Goal: Task Accomplishment & Management: Manage account settings

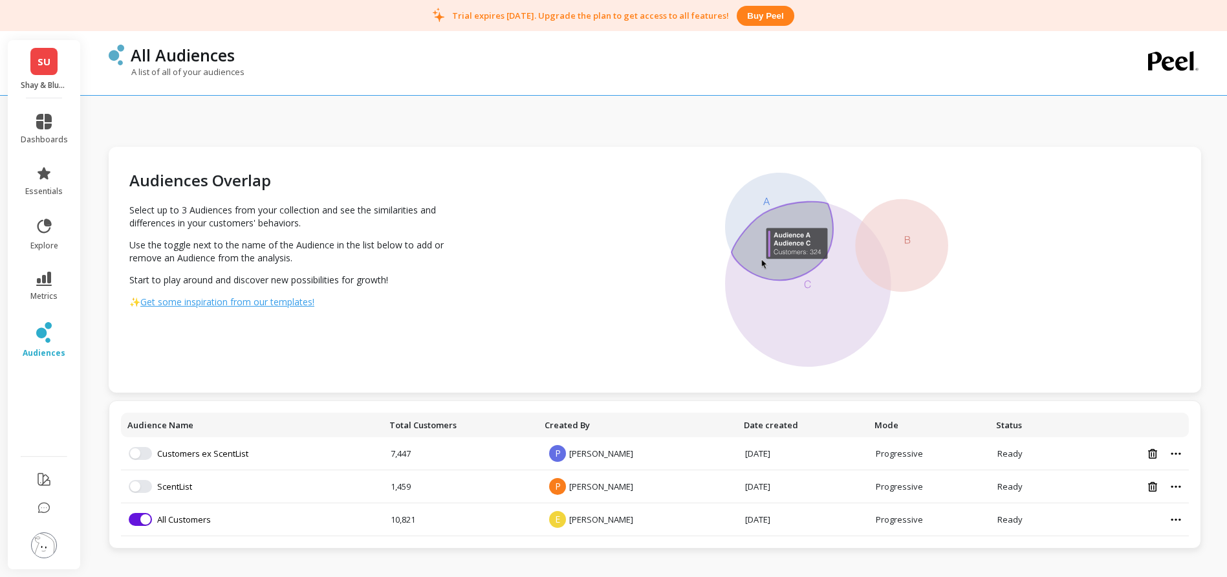
click at [49, 64] on span "SU" at bounding box center [44, 61] width 13 height 15
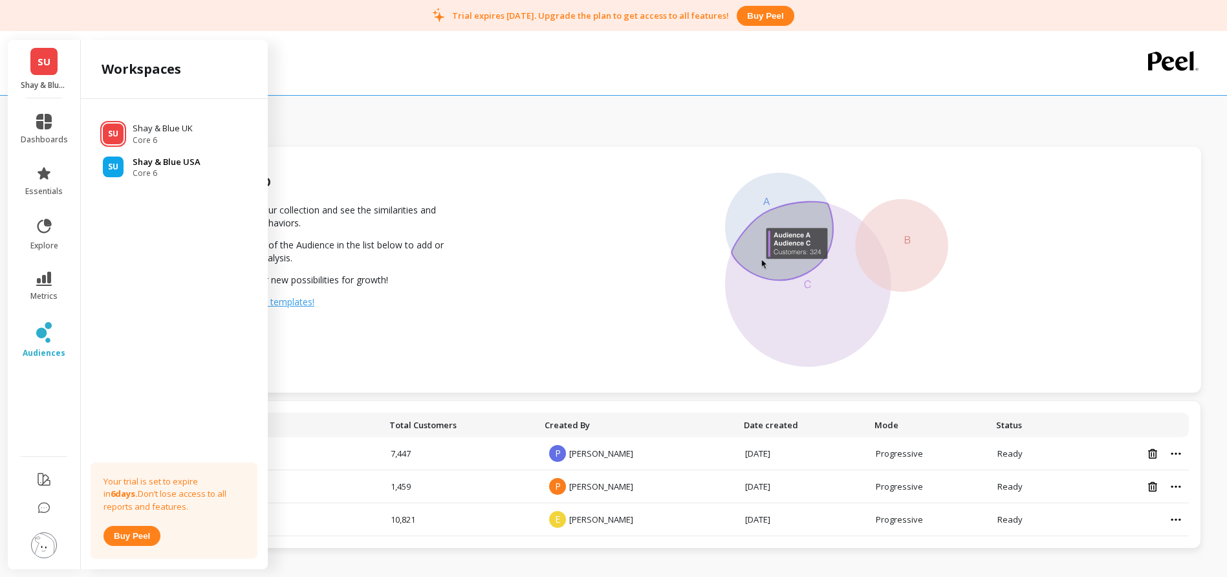
click at [162, 157] on p "Shay & Blue USA" at bounding box center [167, 162] width 68 height 13
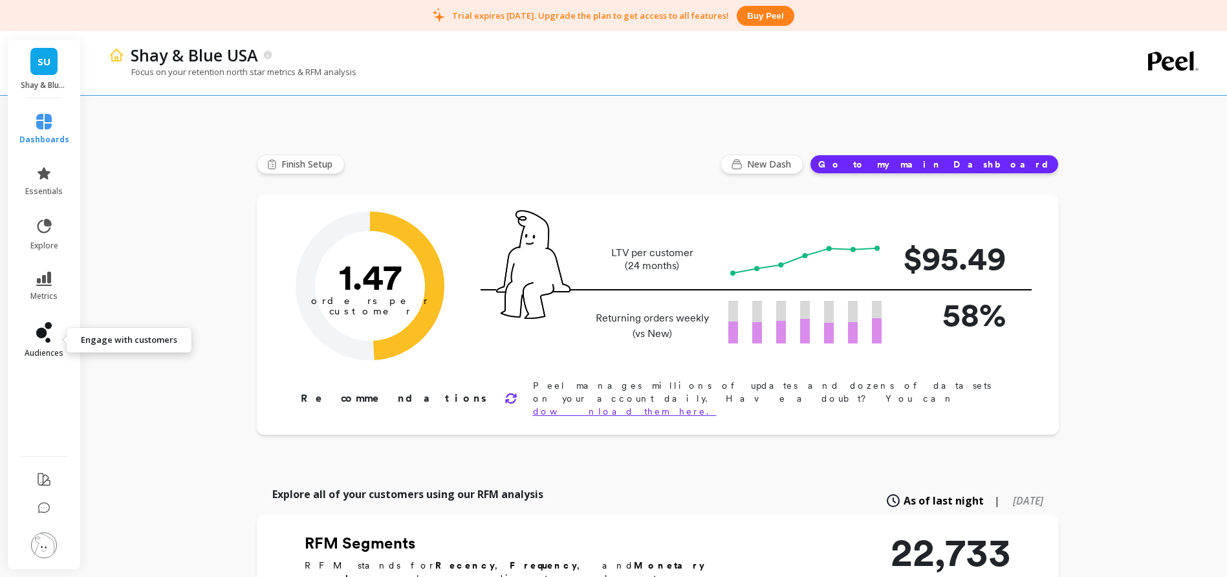
click at [49, 338] on icon at bounding box center [44, 332] width 16 height 21
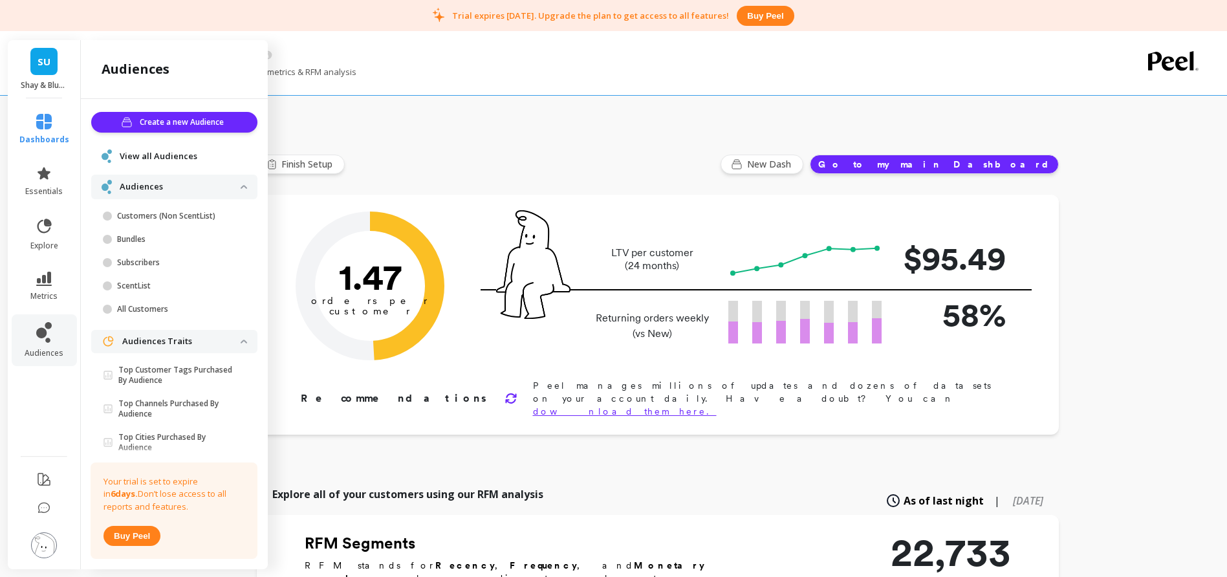
click at [144, 154] on span "View all Audiences" at bounding box center [159, 156] width 78 height 13
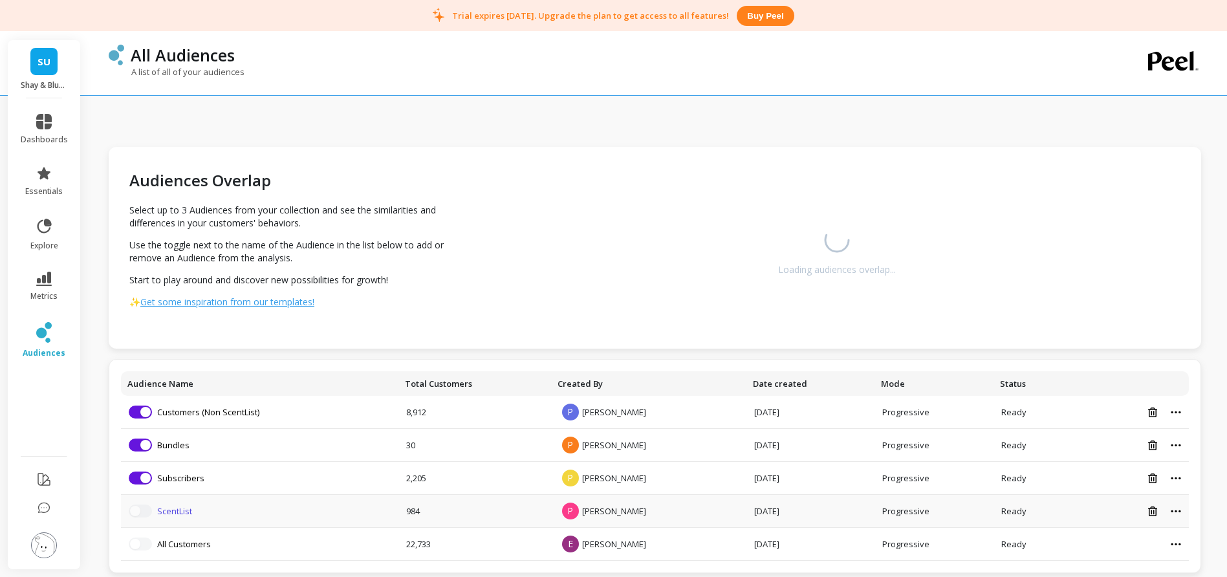
click at [169, 511] on link "ScentList" at bounding box center [174, 511] width 35 height 12
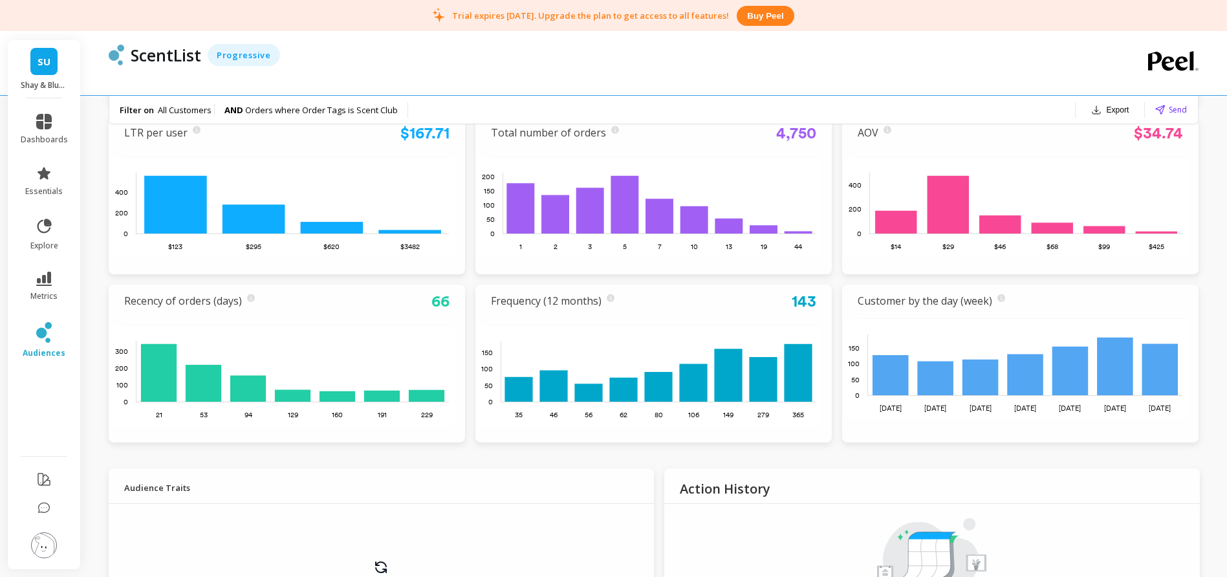
scroll to position [389, 0]
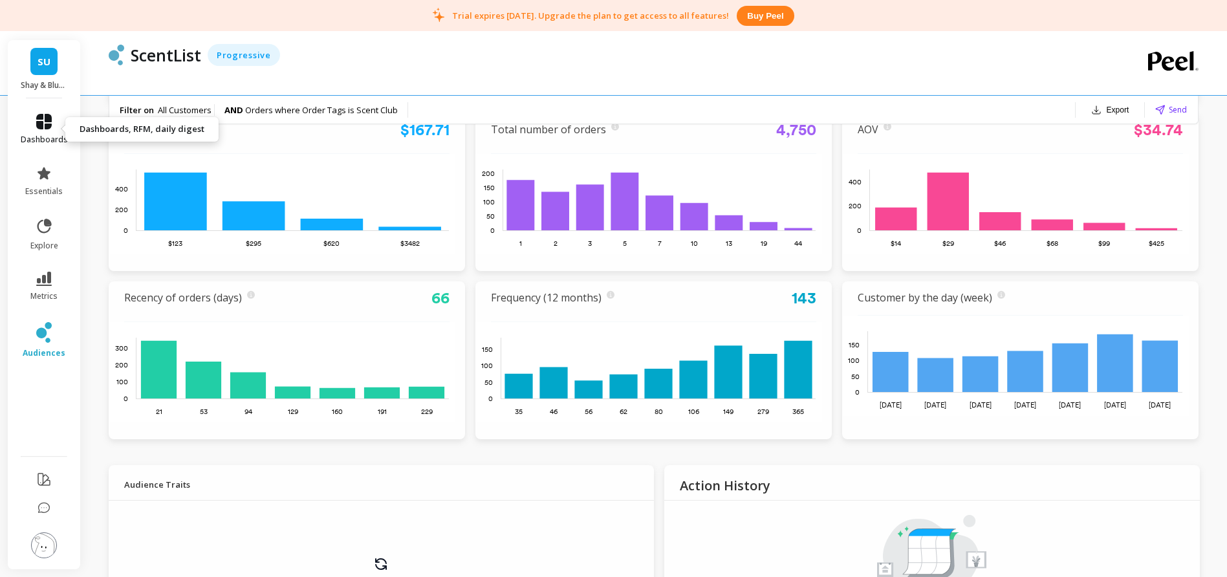
click at [48, 119] on icon at bounding box center [44, 122] width 16 height 16
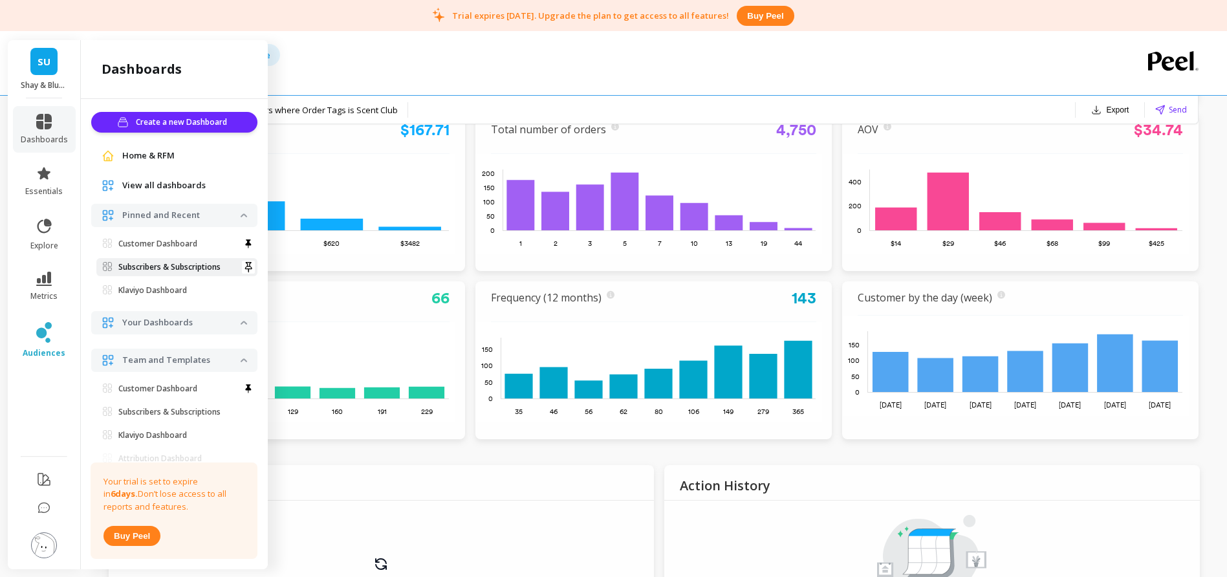
click at [173, 265] on p "Subscribers & Subscriptions" at bounding box center [169, 267] width 102 height 10
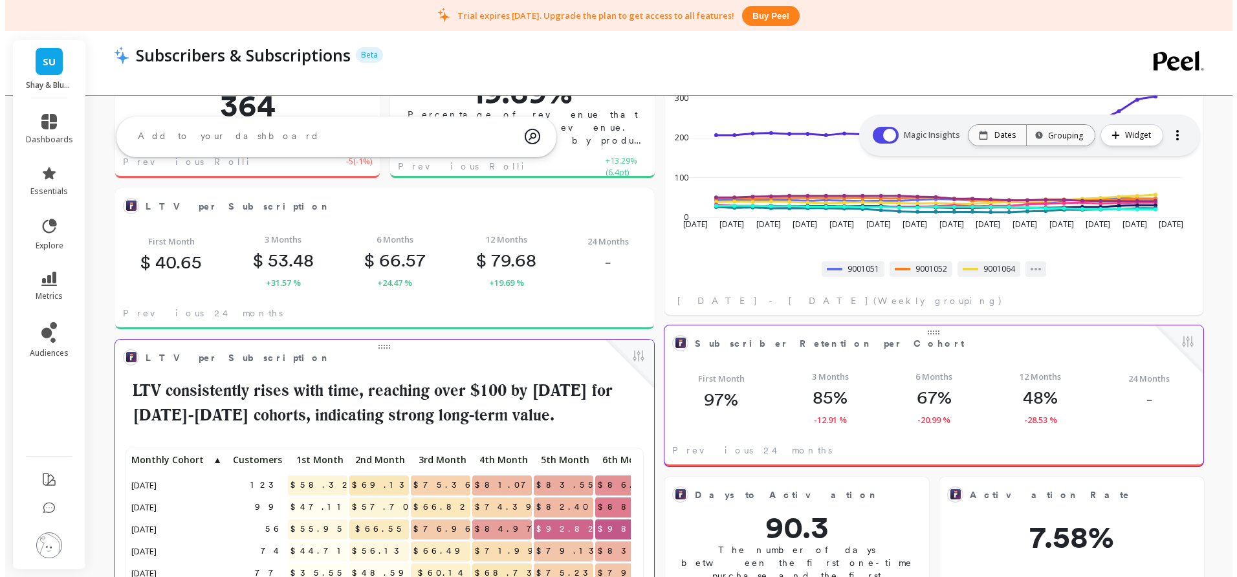
scroll to position [622, 0]
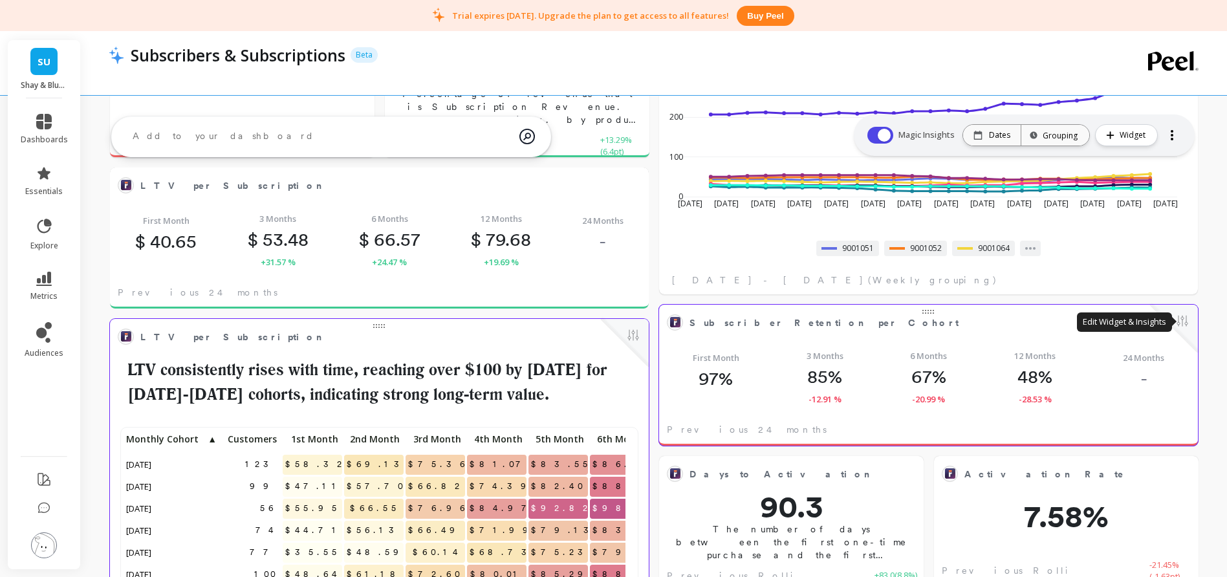
click at [1190, 322] on div at bounding box center [1174, 329] width 48 height 48
click at [1186, 322] on button at bounding box center [1183, 322] width 16 height 18
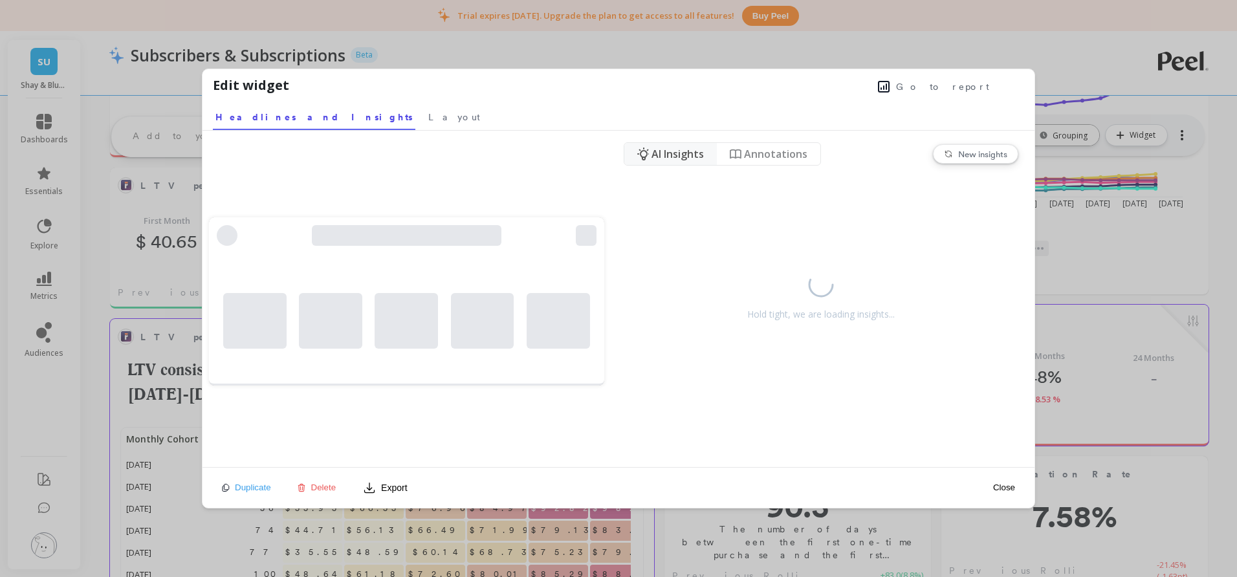
scroll to position [346, 497]
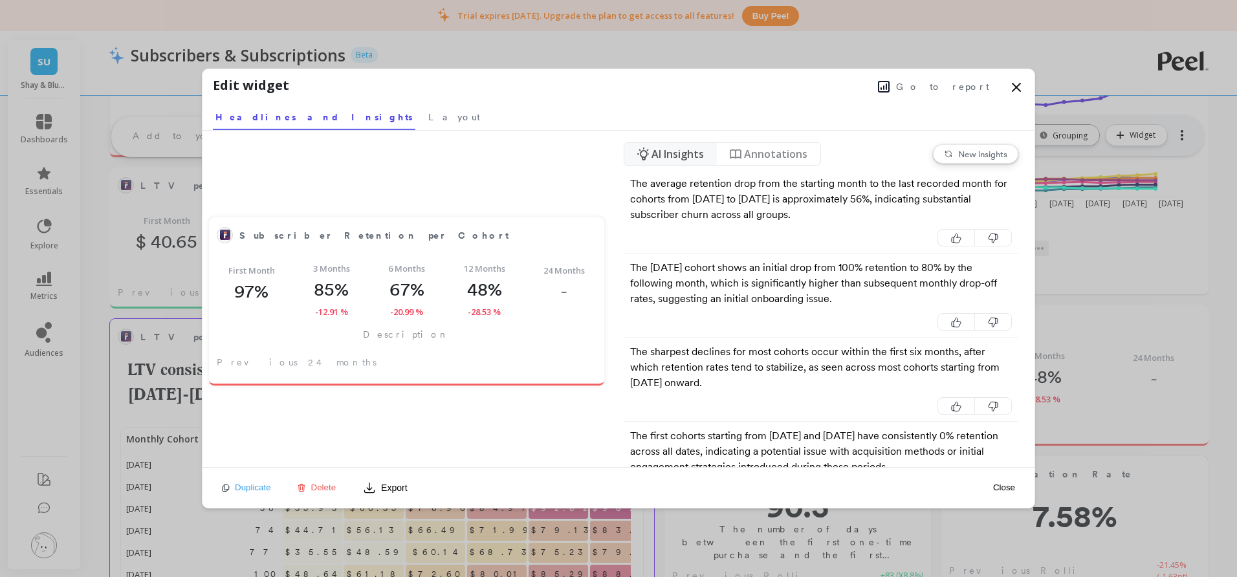
click at [946, 83] on span "Go to report" at bounding box center [942, 86] width 93 height 13
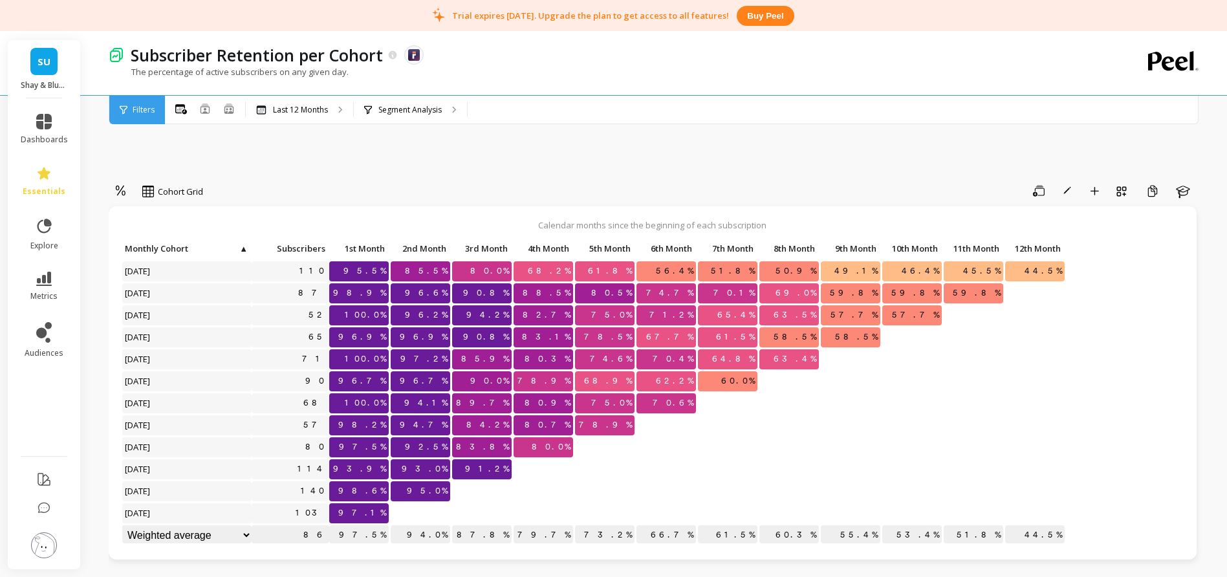
click at [245, 250] on span "▲" at bounding box center [243, 248] width 10 height 10
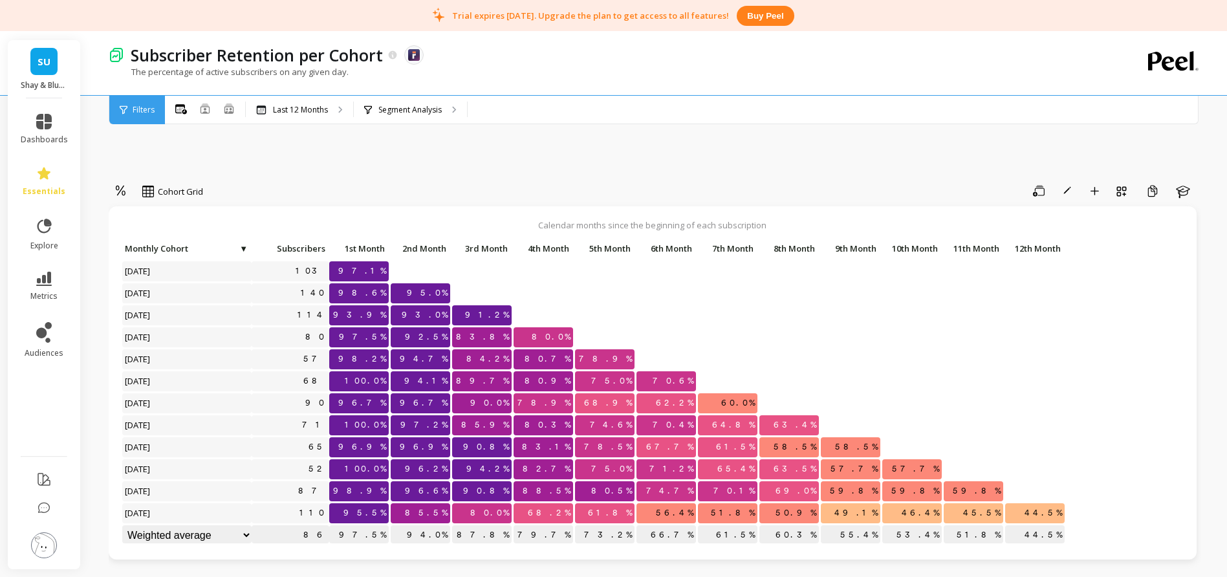
click at [245, 250] on span "▼" at bounding box center [243, 248] width 10 height 10
click at [247, 536] on select "Weighted average Weighted average excl. current month Sum Max Min" at bounding box center [186, 535] width 129 height 20
click at [1045, 512] on span "44.5%" at bounding box center [1043, 512] width 43 height 19
click at [419, 109] on p "Segment Analysis" at bounding box center [409, 110] width 63 height 10
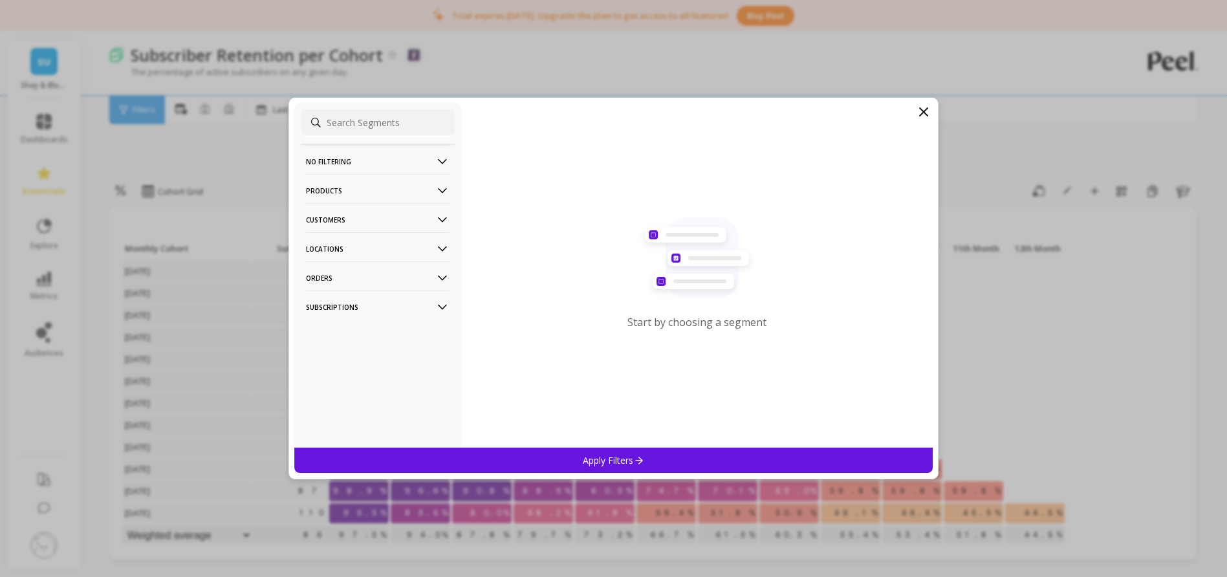
click at [388, 217] on p "Customers" at bounding box center [378, 219] width 144 height 33
click at [348, 243] on p "Customer Tags" at bounding box center [337, 245] width 59 height 12
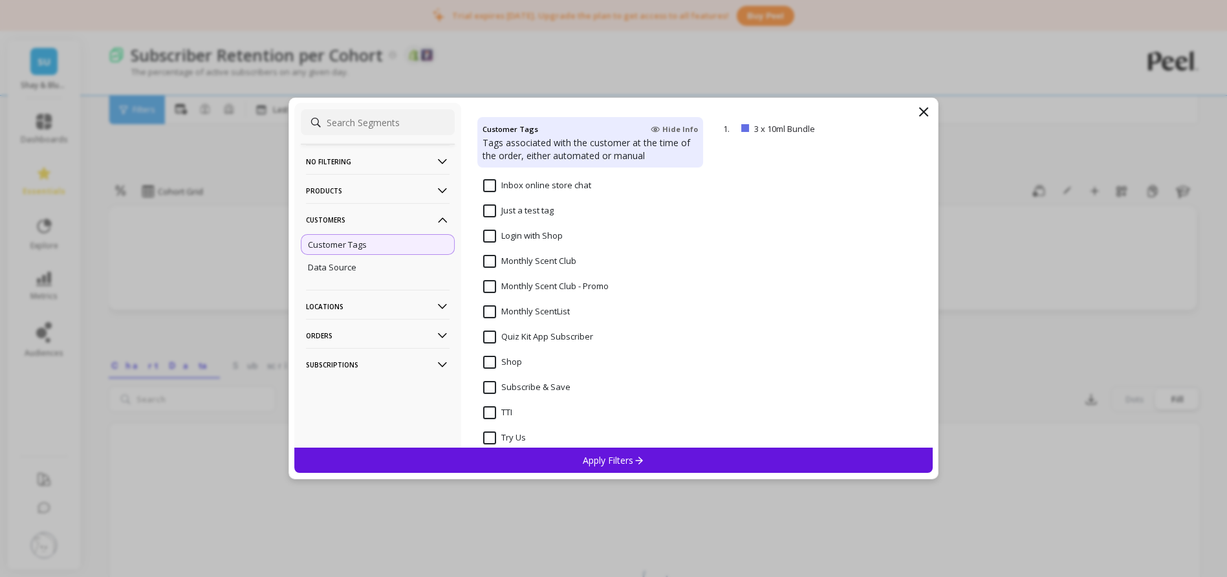
scroll to position [341, 0]
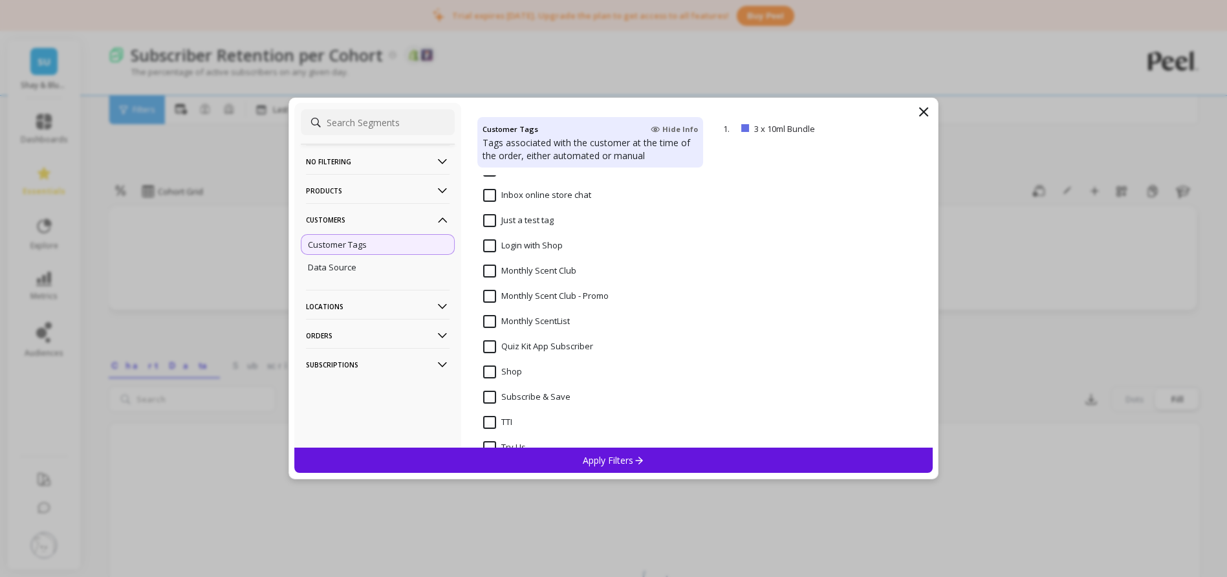
click at [508, 269] on Club "Monthly Scent Club" at bounding box center [529, 271] width 93 height 13
click at [555, 459] on div "Apply Filters" at bounding box center [613, 460] width 639 height 25
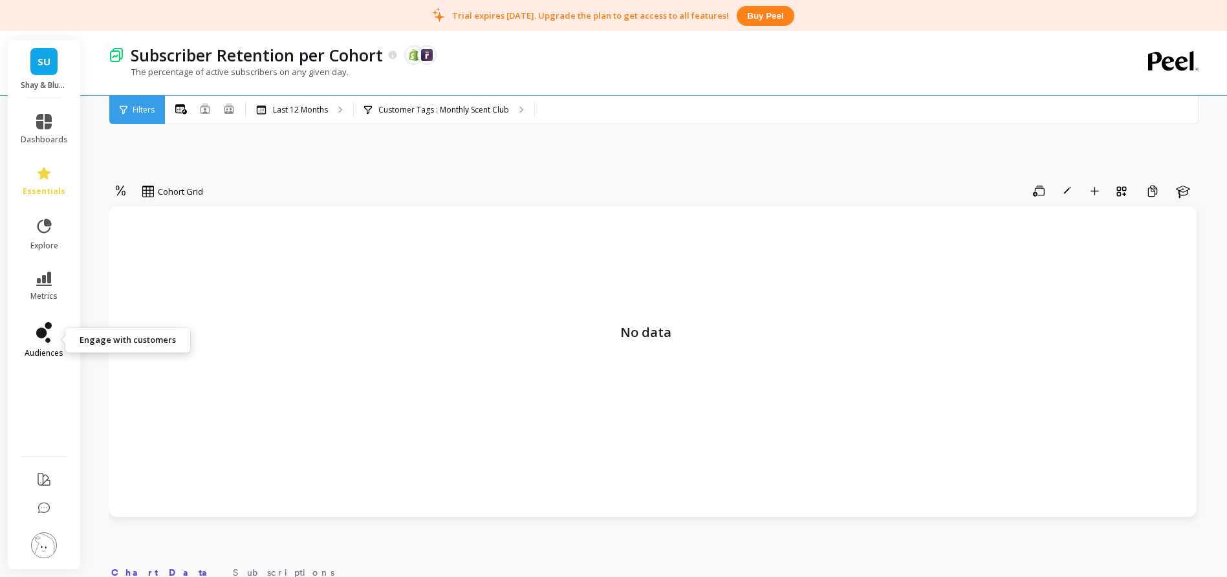
click at [47, 334] on icon at bounding box center [44, 332] width 16 height 21
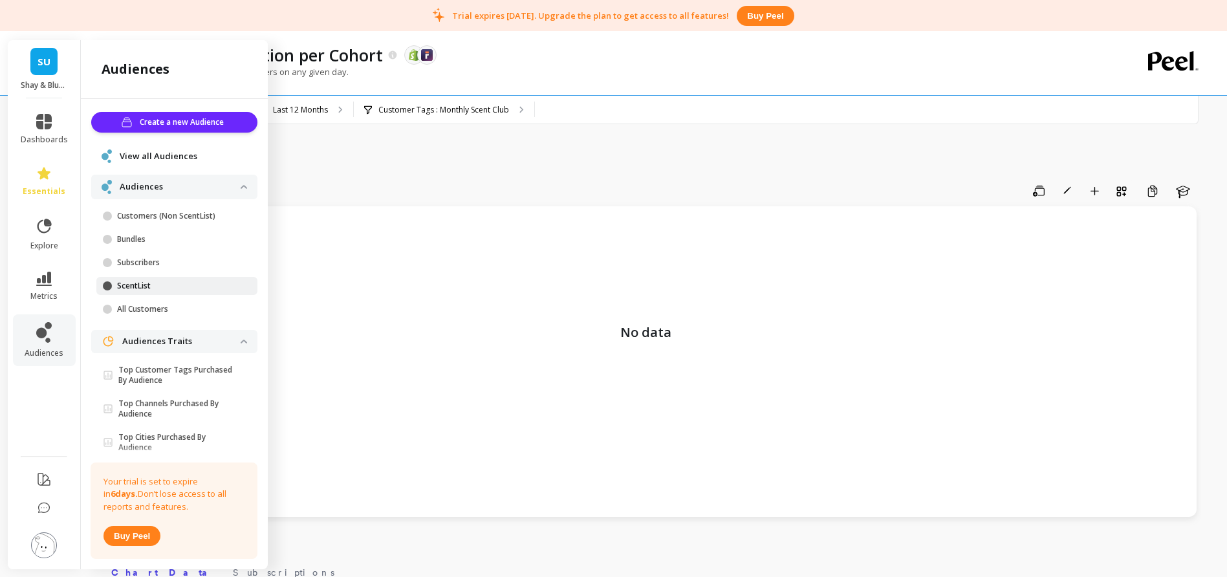
click at [138, 282] on p "ScentList" at bounding box center [179, 286] width 124 height 10
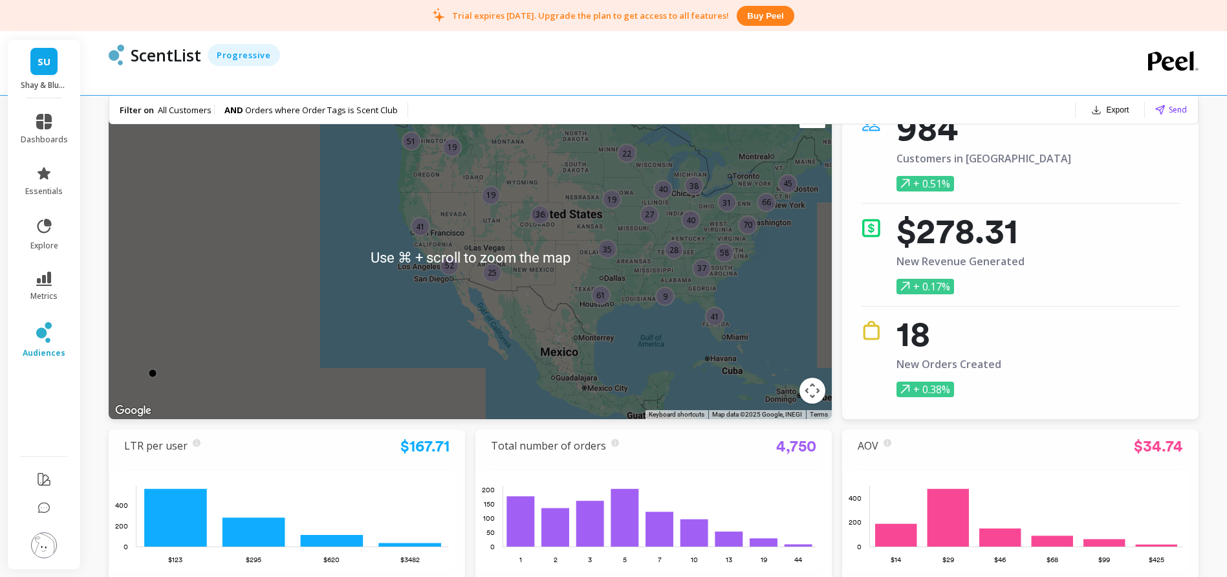
scroll to position [71, 0]
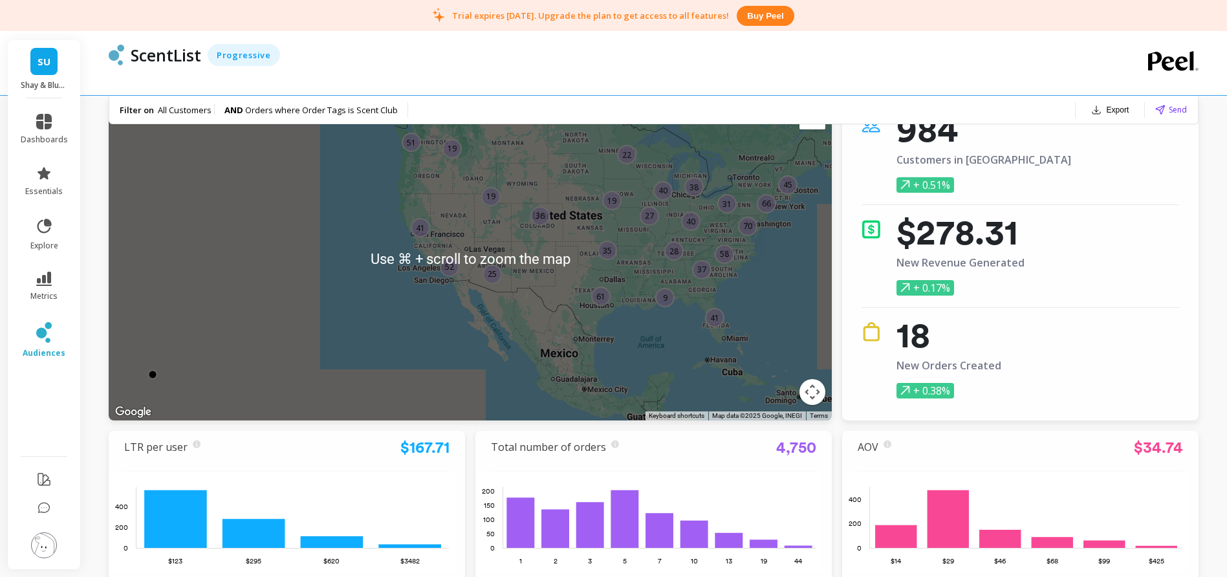
click at [45, 63] on span "SU" at bounding box center [44, 61] width 13 height 15
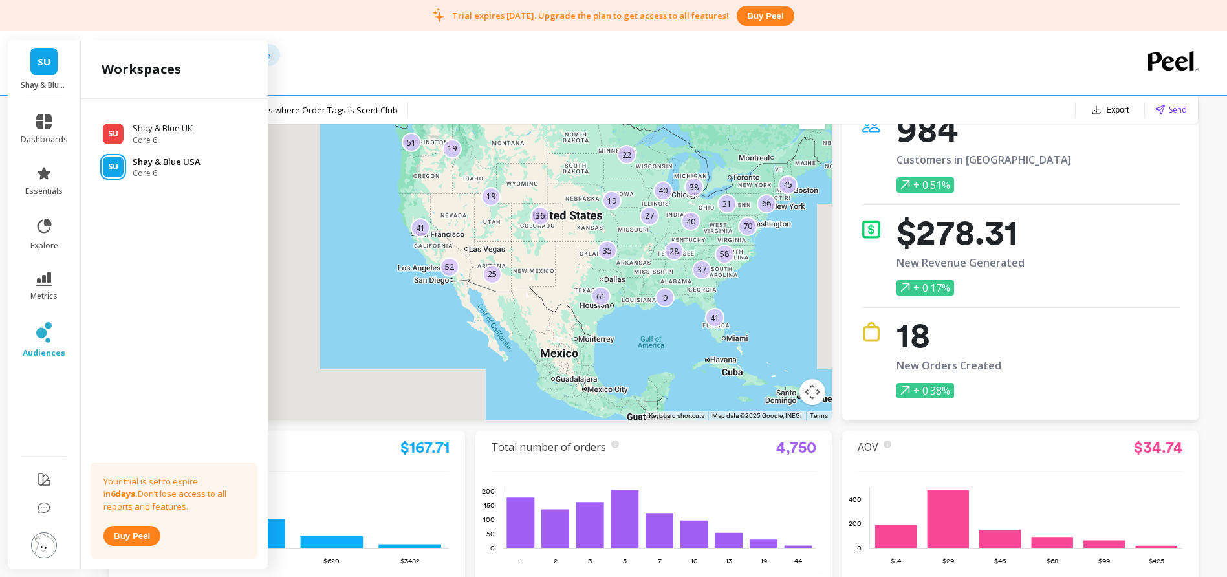
click at [157, 164] on p "Shay & Blue USA" at bounding box center [167, 162] width 68 height 13
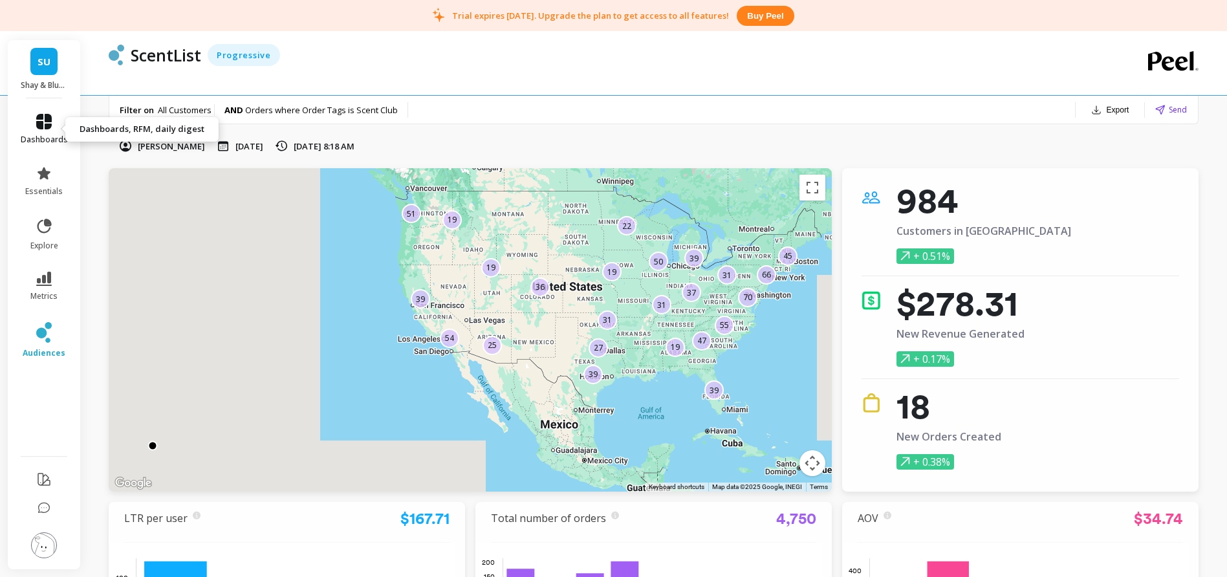
click at [45, 122] on icon at bounding box center [44, 122] width 16 height 16
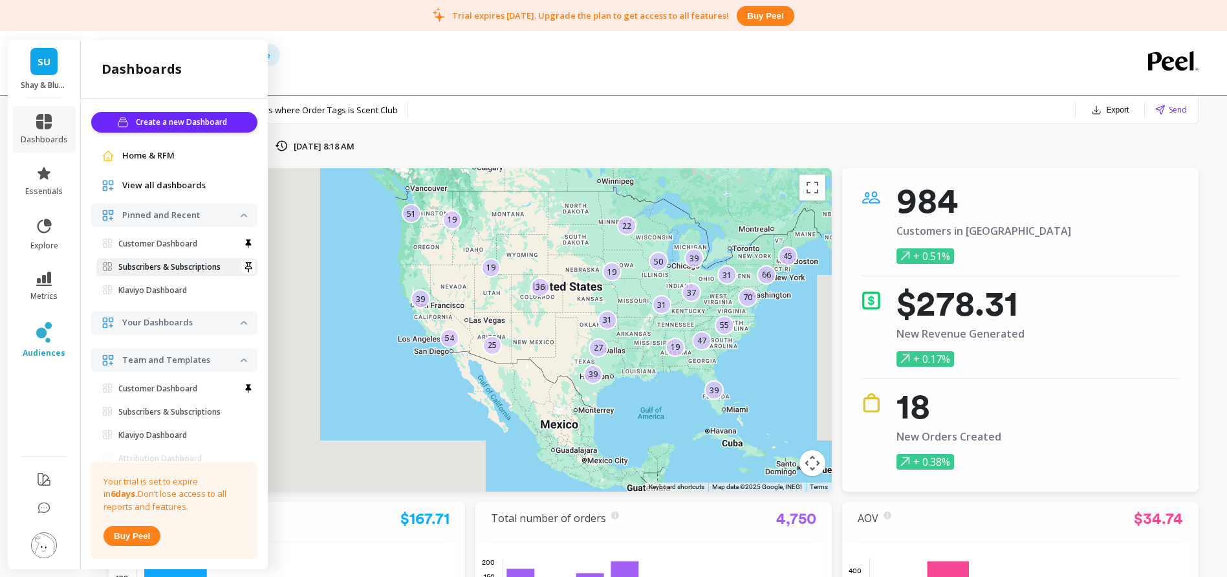
click at [166, 265] on p "Subscribers & Subscriptions" at bounding box center [169, 267] width 102 height 10
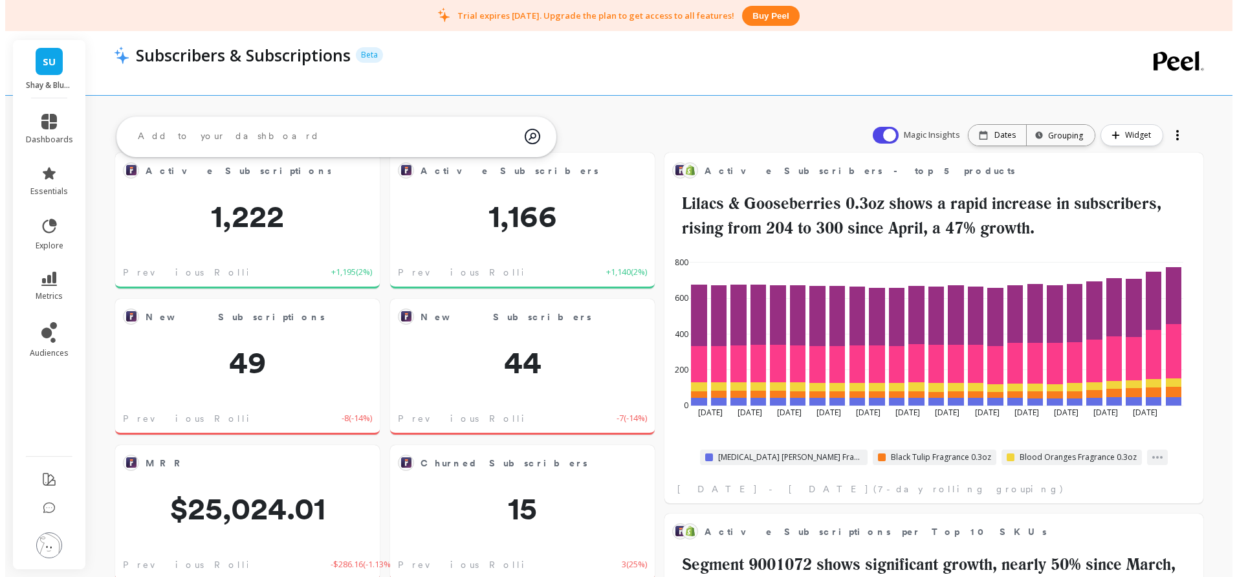
scroll to position [54, 0]
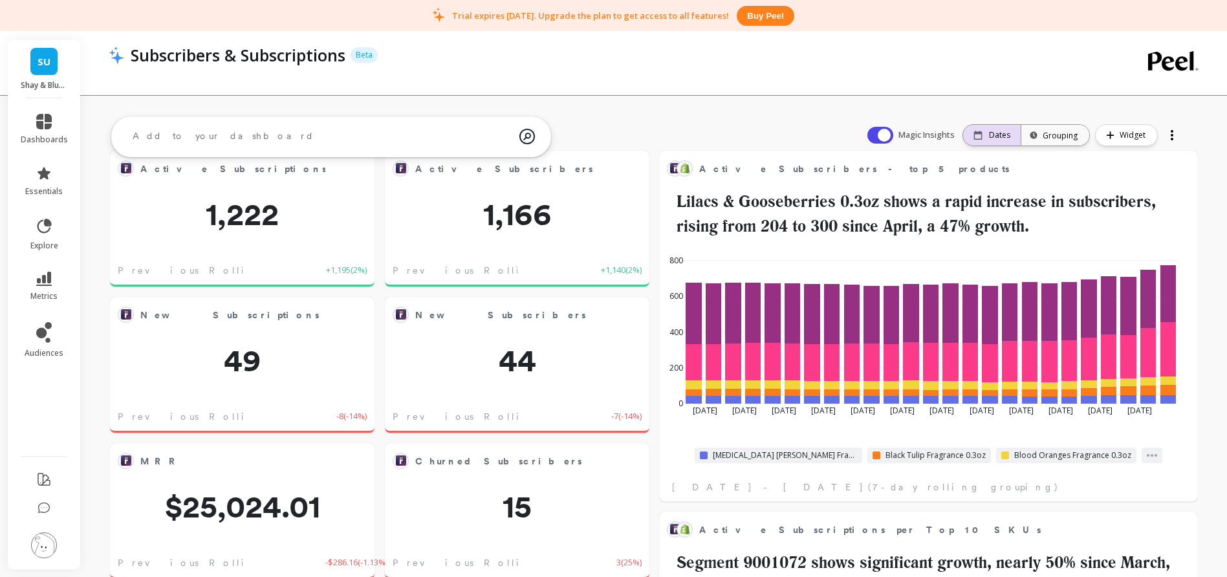
click at [1002, 136] on p "Dates" at bounding box center [999, 135] width 21 height 10
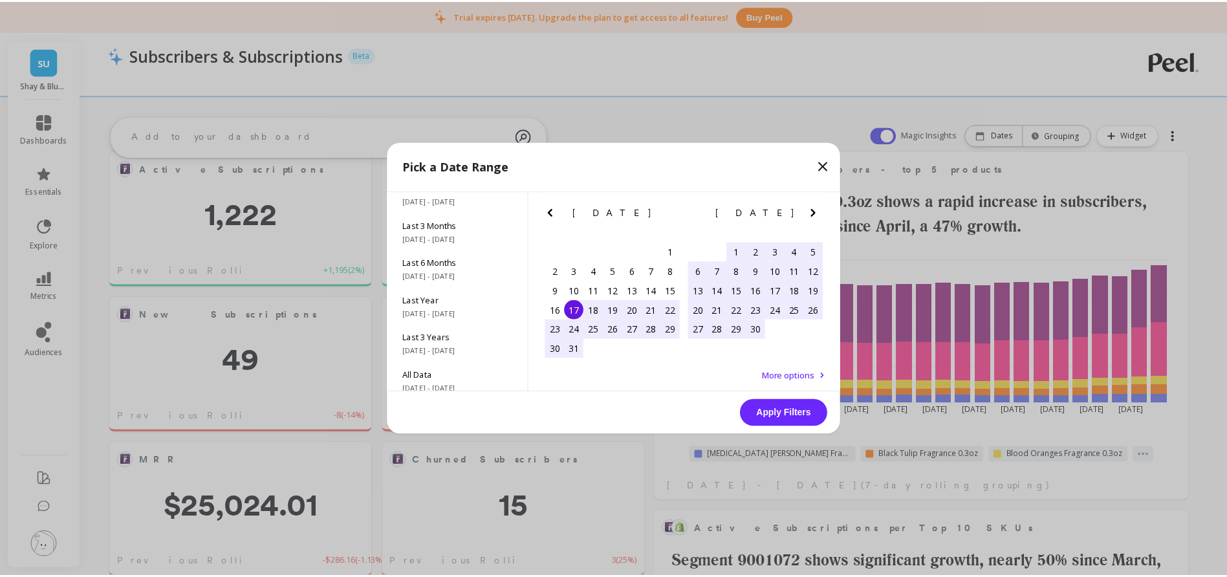
scroll to position [175, 0]
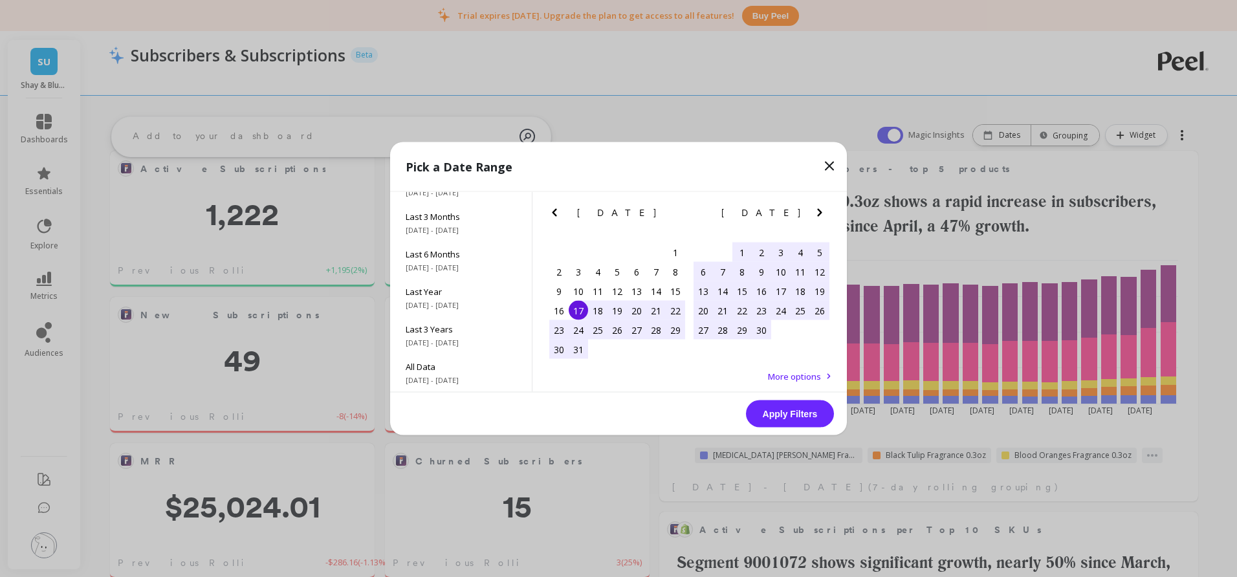
click at [833, 166] on icon at bounding box center [830, 167] width 16 height 16
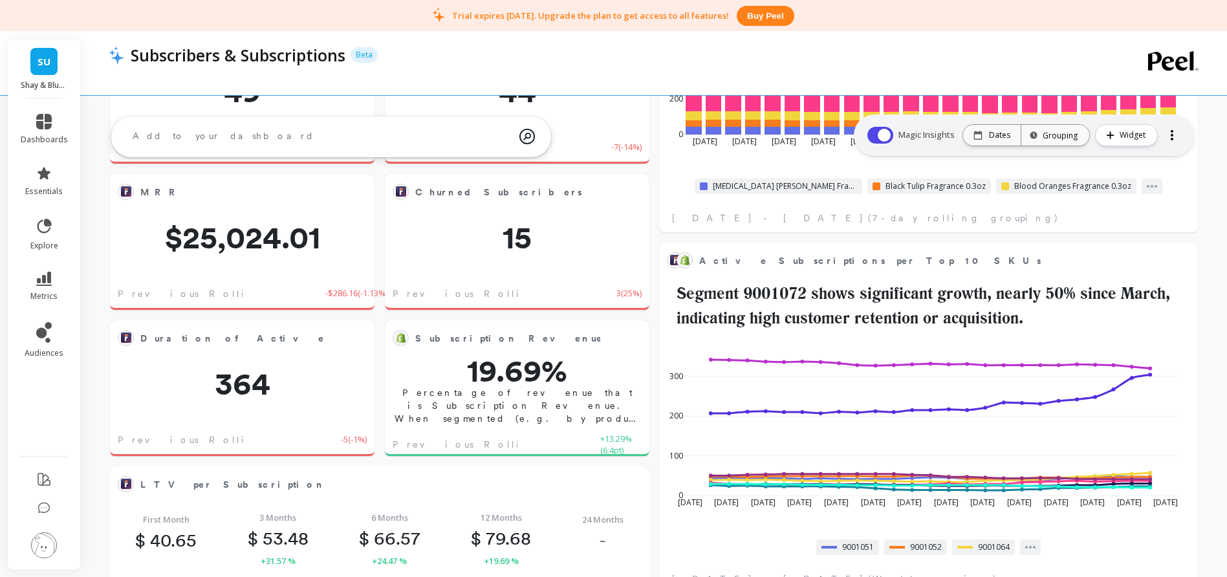
scroll to position [263, 0]
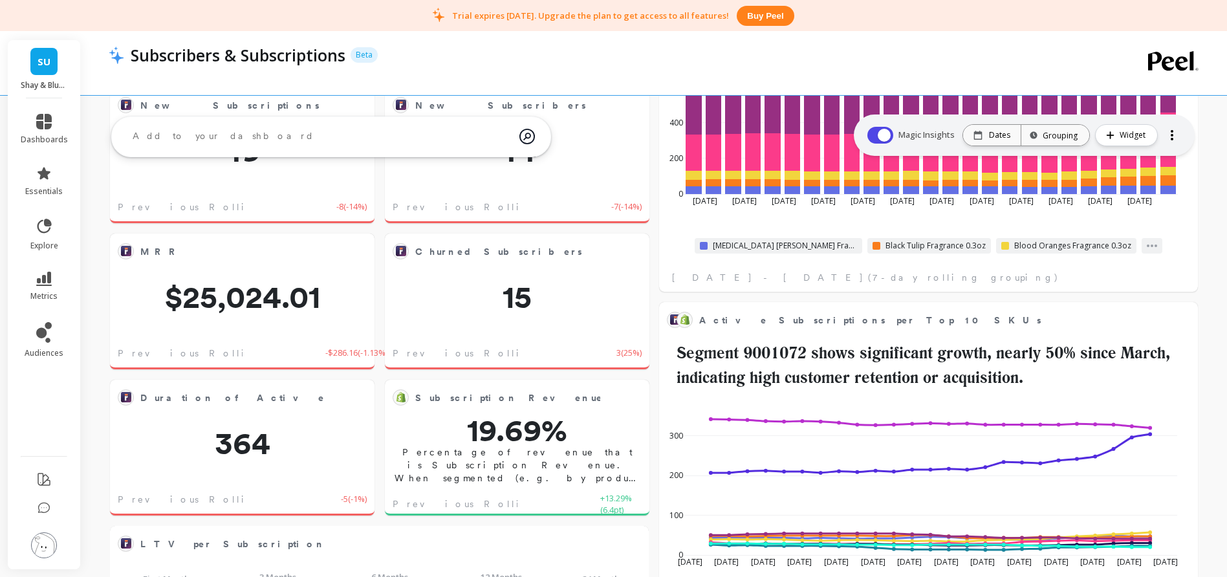
click at [49, 63] on span "SU" at bounding box center [44, 61] width 13 height 15
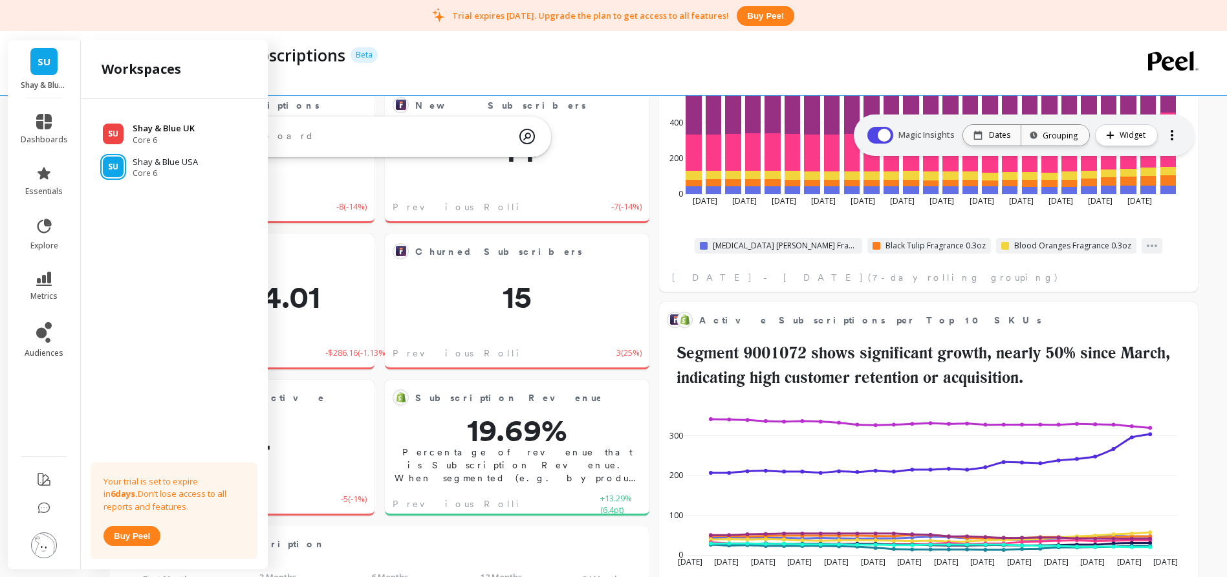
click at [162, 131] on p "Shay & Blue UK" at bounding box center [164, 128] width 62 height 13
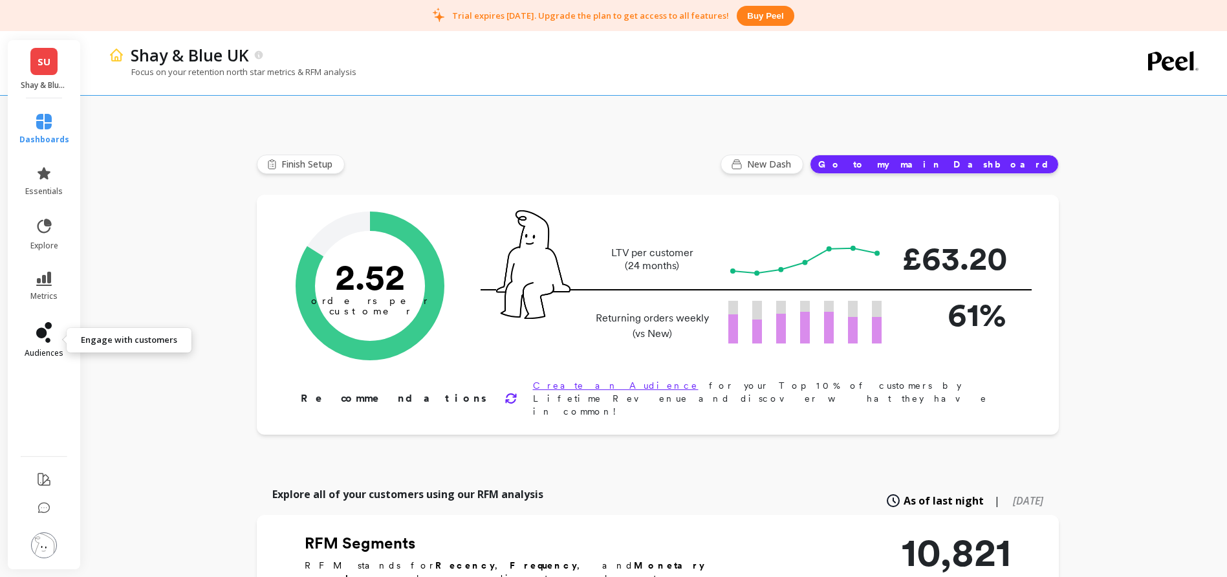
click at [38, 327] on icon at bounding box center [44, 332] width 16 height 21
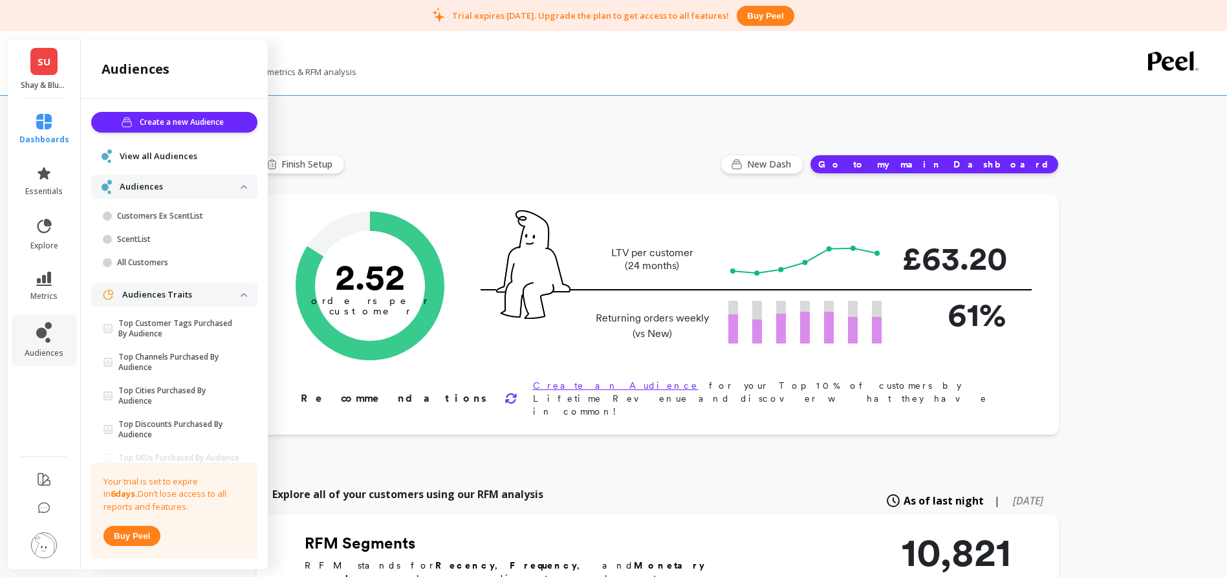
click at [152, 157] on span "View all Audiences" at bounding box center [159, 156] width 78 height 13
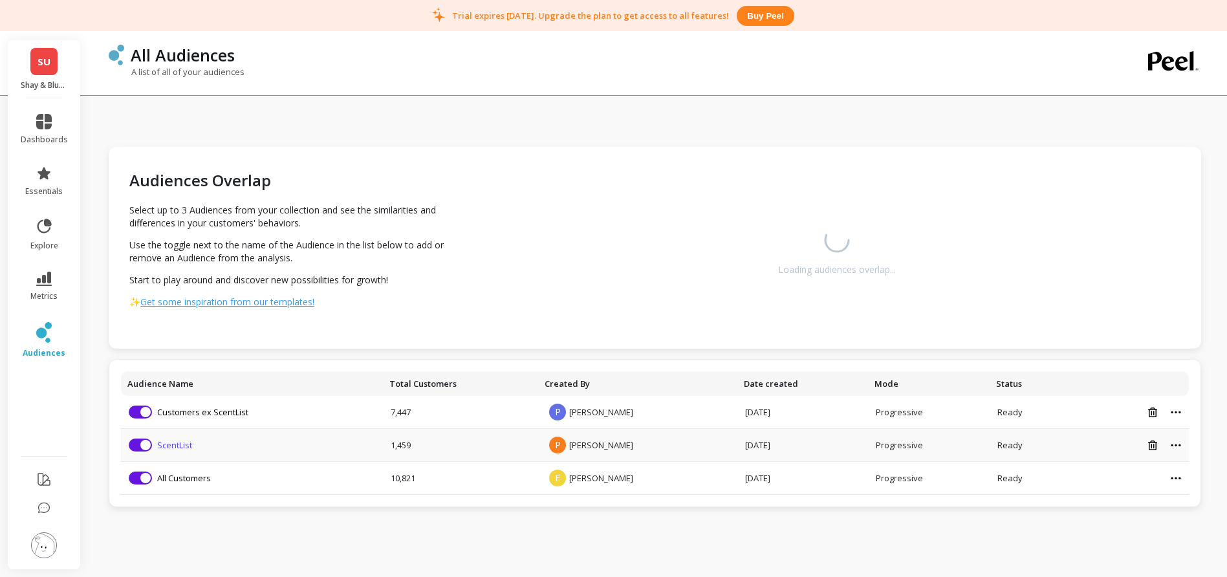
click at [169, 445] on link "ScentList" at bounding box center [174, 445] width 35 height 12
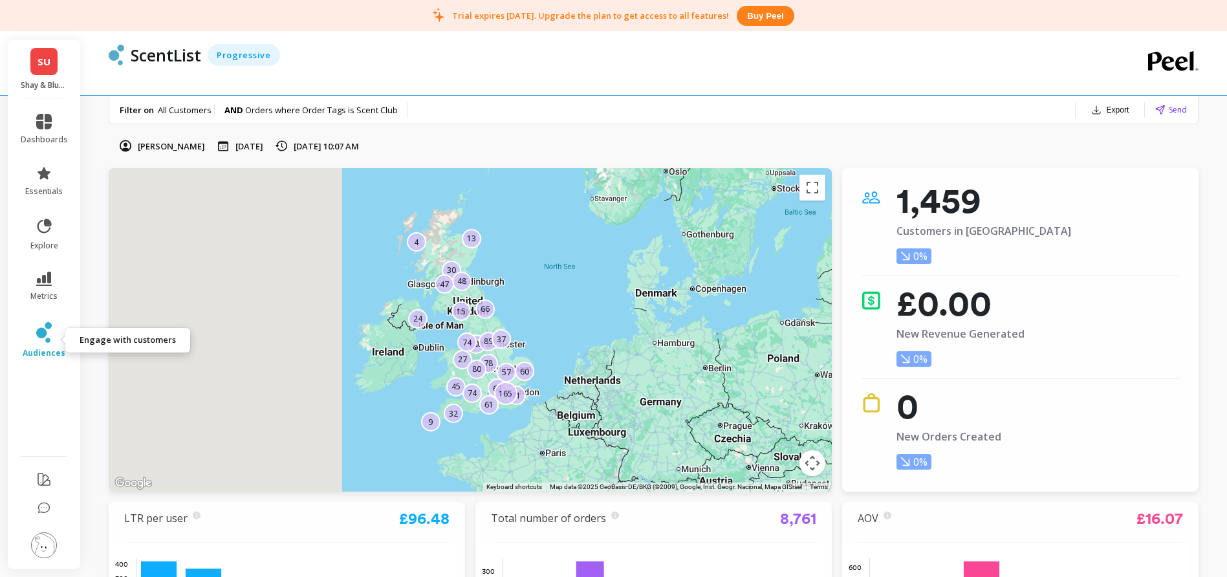
click at [45, 332] on icon at bounding box center [41, 333] width 10 height 10
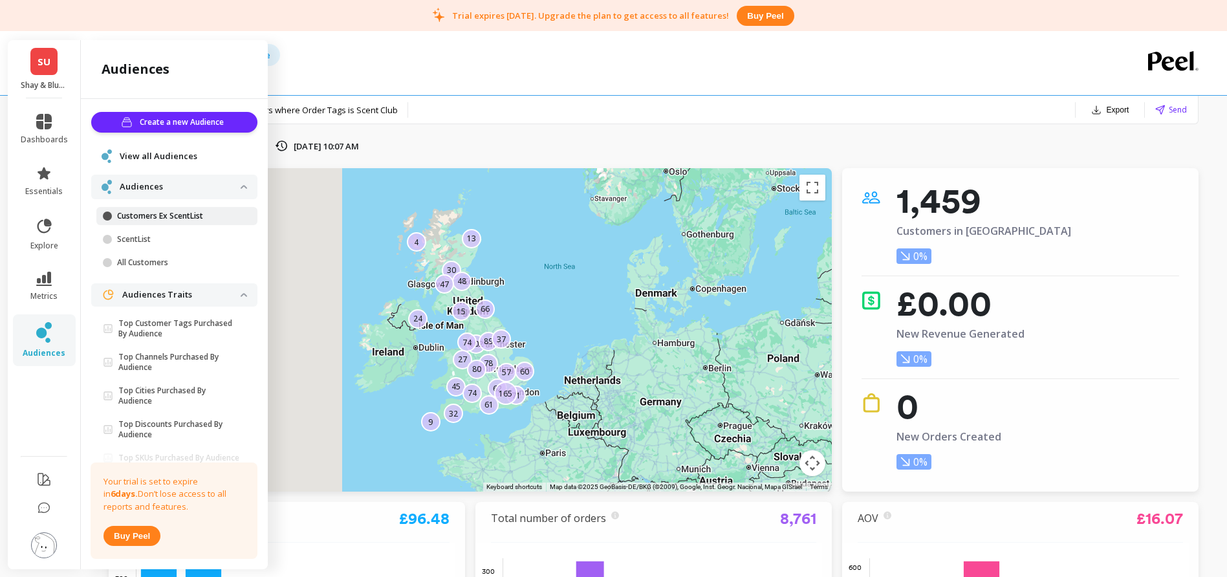
click at [137, 216] on p "Customers Ex ScentList" at bounding box center [179, 216] width 124 height 10
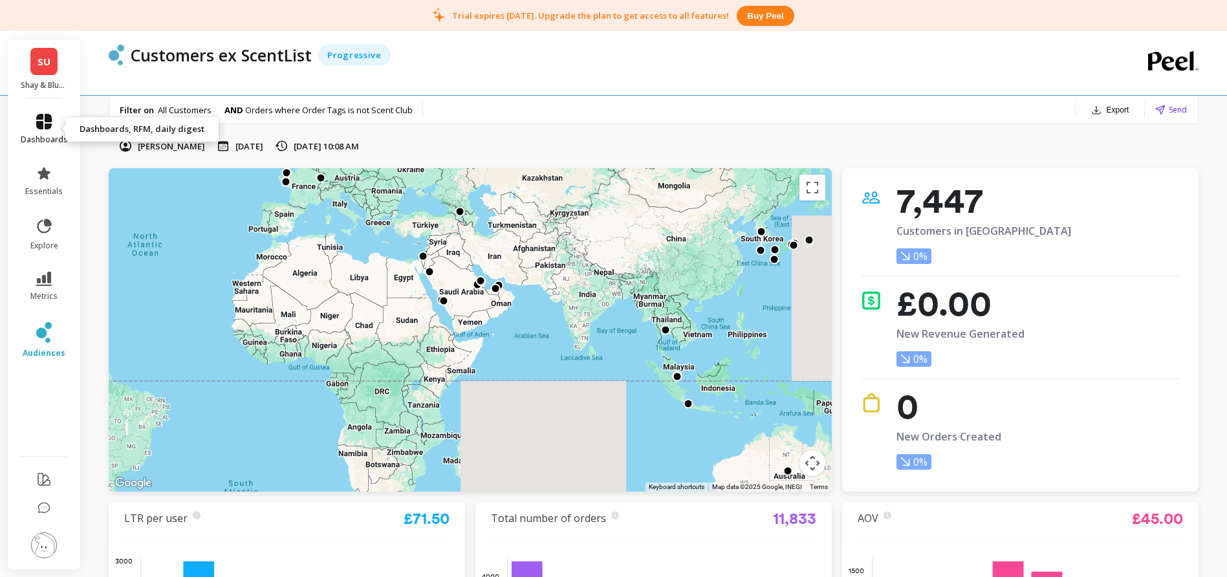
click at [45, 120] on icon at bounding box center [44, 122] width 16 height 16
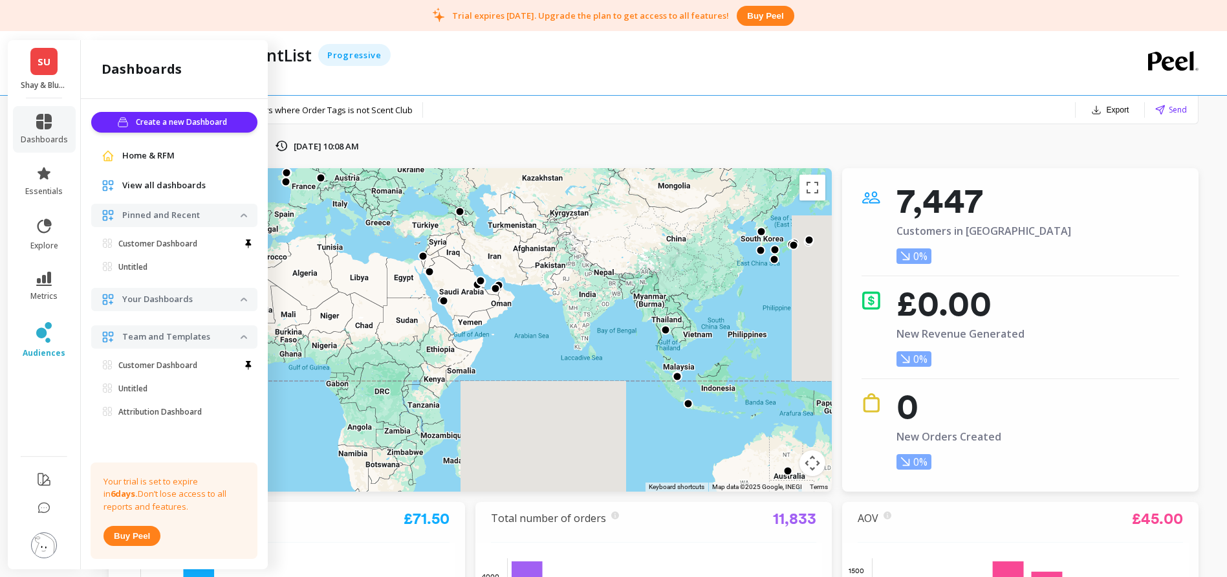
click at [169, 186] on span "View all dashboards" at bounding box center [163, 185] width 83 height 13
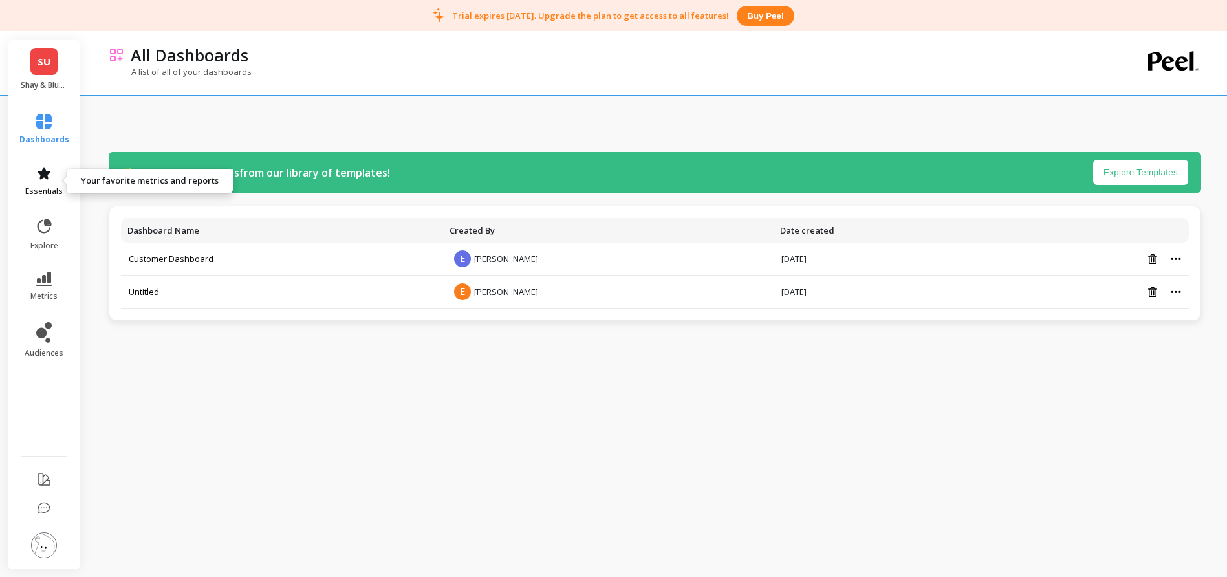
click at [47, 175] on icon at bounding box center [44, 173] width 13 height 12
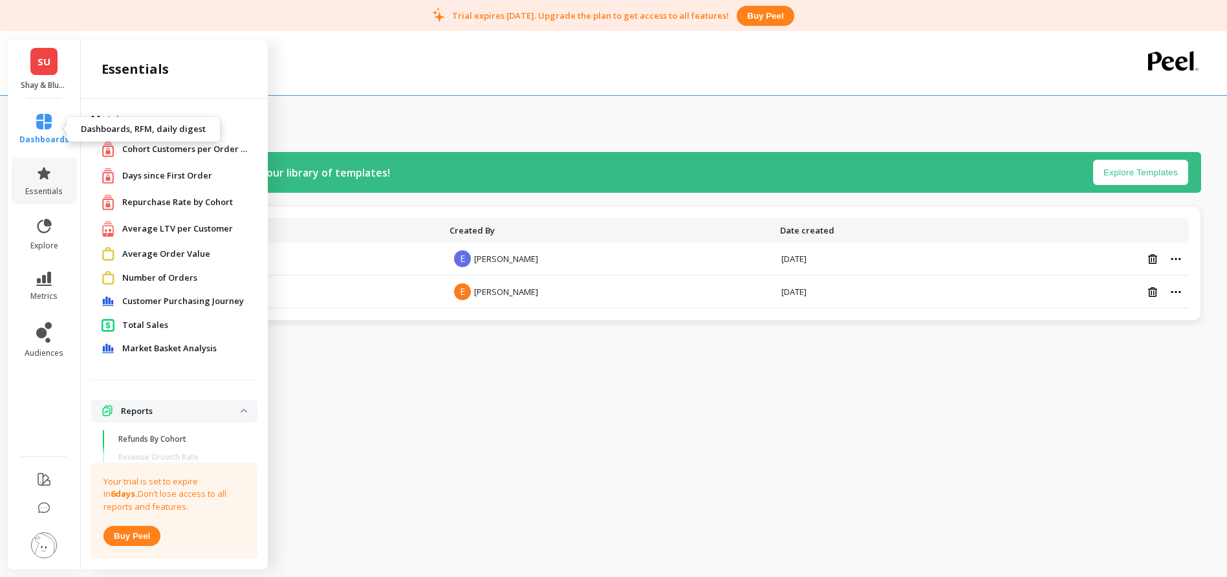
click at [49, 135] on span "dashboards" at bounding box center [44, 140] width 50 height 10
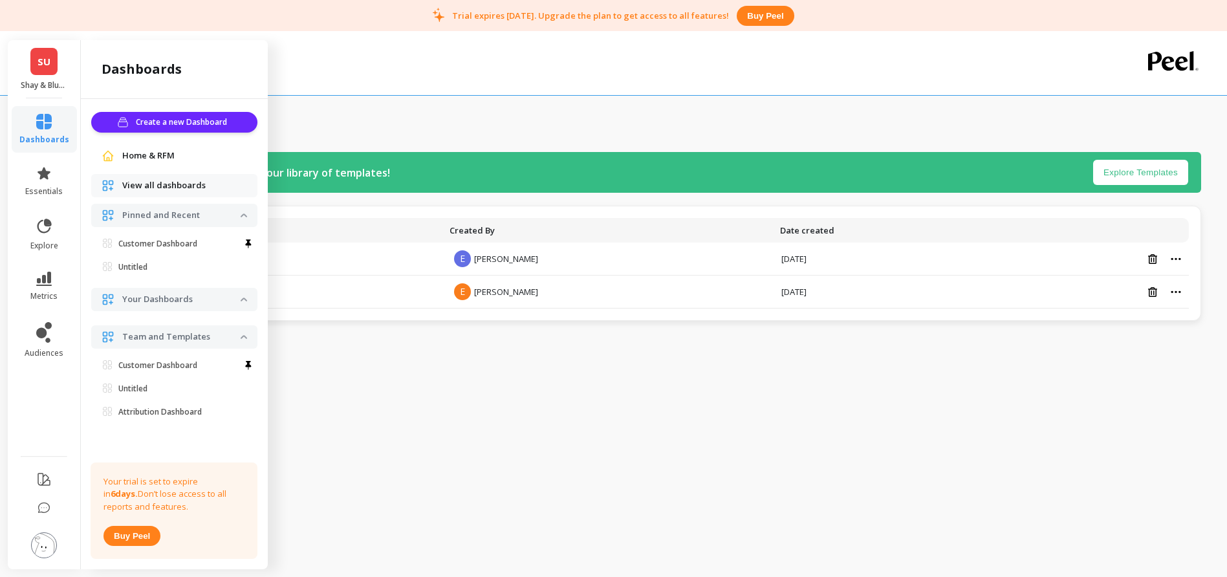
click at [1135, 168] on button "Explore Templates" at bounding box center [1140, 172] width 95 height 25
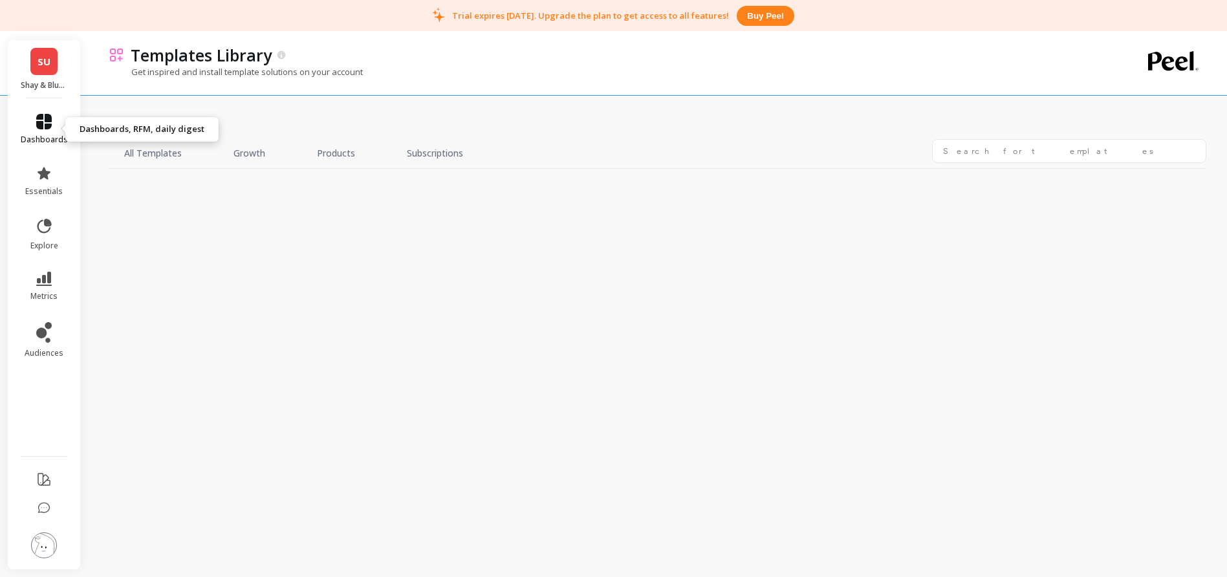
click at [47, 123] on icon at bounding box center [44, 122] width 16 height 16
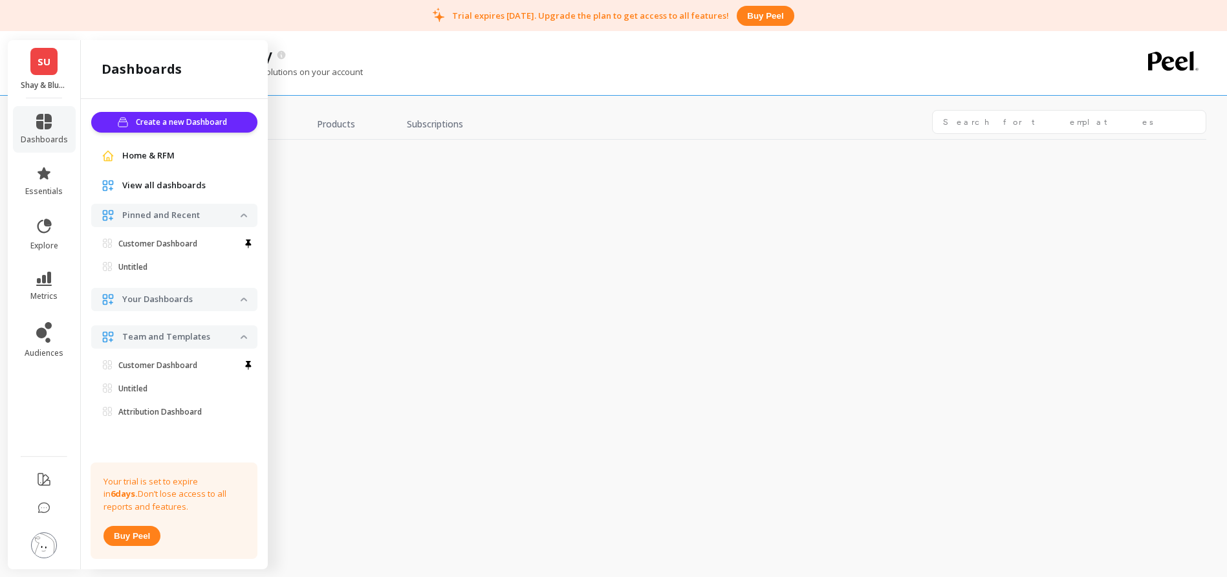
scroll to position [31, 0]
click at [177, 298] on p "Your Dashboards" at bounding box center [181, 299] width 118 height 13
click at [168, 123] on span "Create a new Dashboard" at bounding box center [183, 122] width 95 height 13
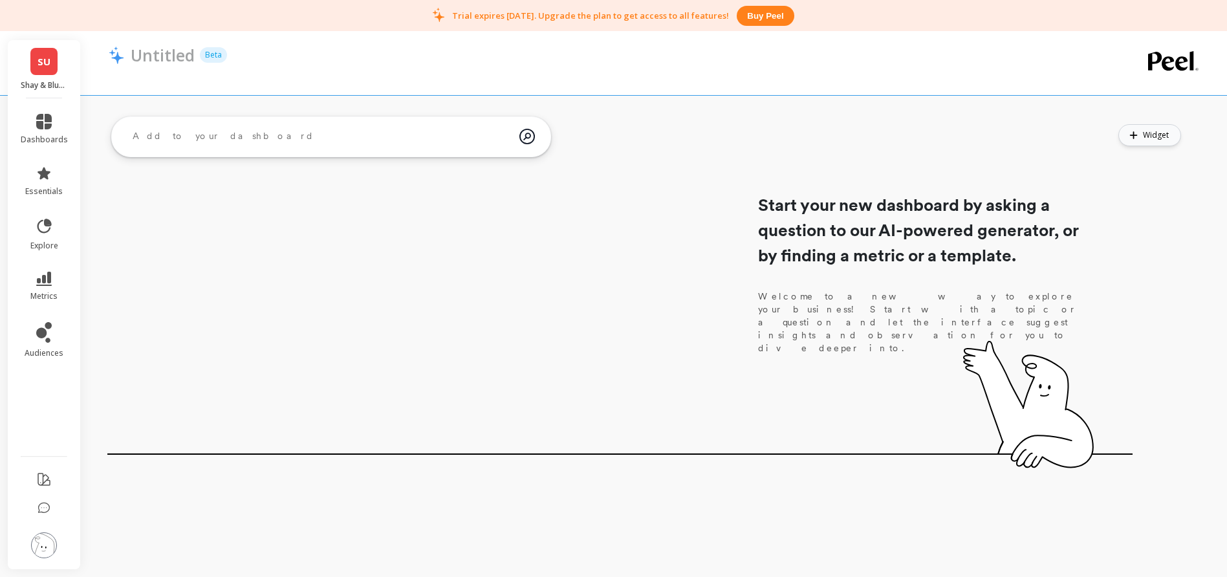
click at [1145, 135] on span "Widget" at bounding box center [1158, 135] width 30 height 13
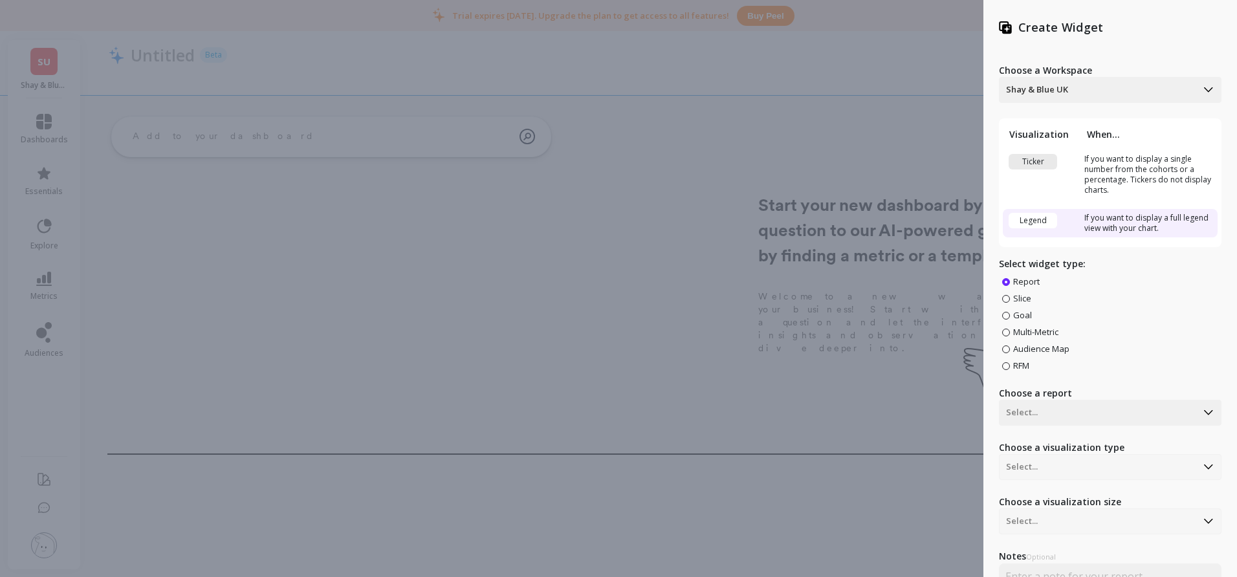
click at [41, 52] on div "Create Widget Choose a Workspace Shay & Blue UK Visualization When... Ticker If…" at bounding box center [618, 288] width 1237 height 577
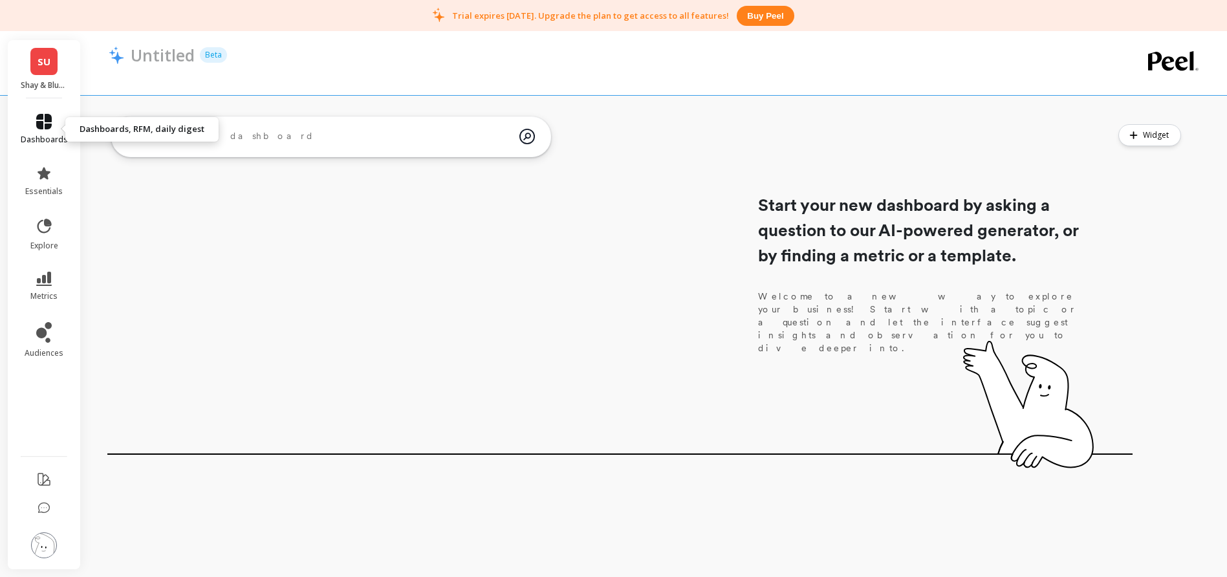
click at [52, 130] on link "dashboards" at bounding box center [44, 129] width 47 height 31
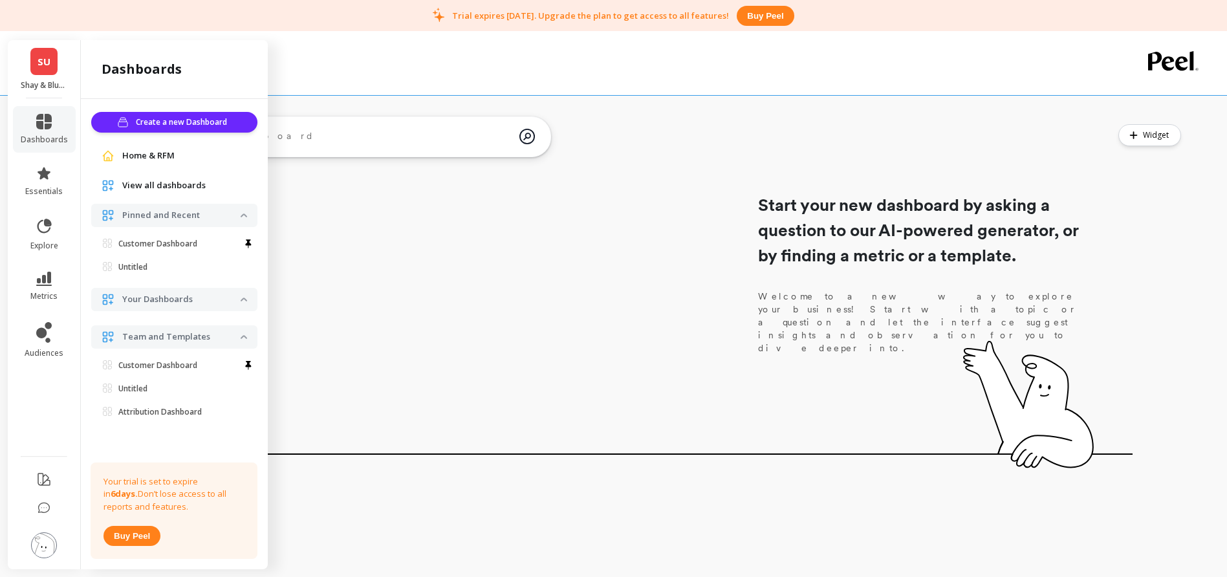
click at [159, 161] on span "Home & RFM" at bounding box center [148, 155] width 52 height 13
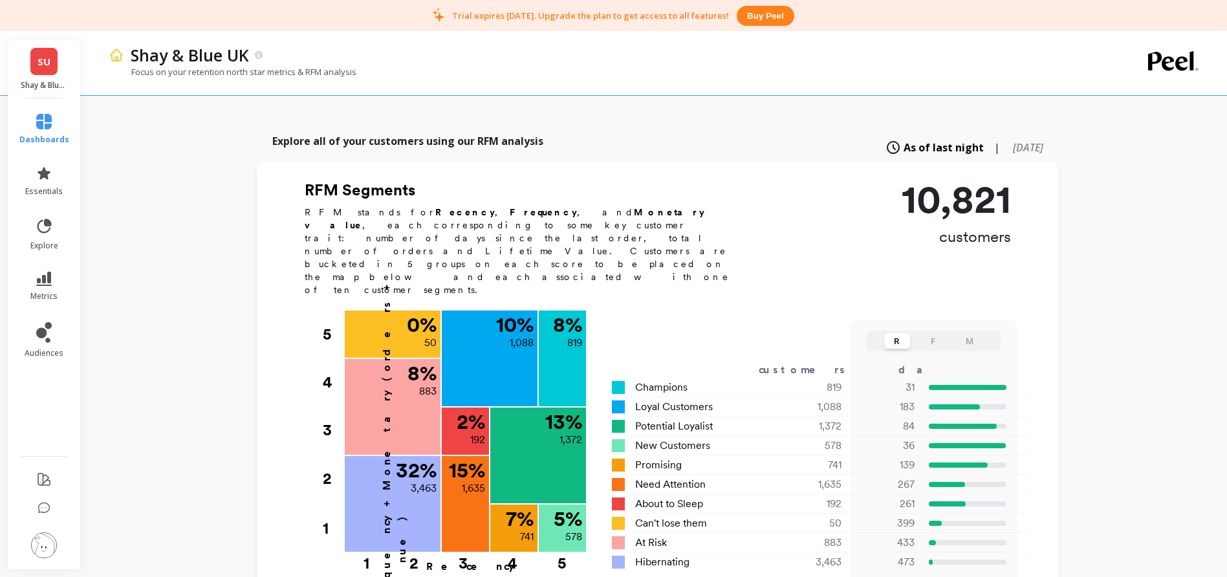
scroll to position [347, 0]
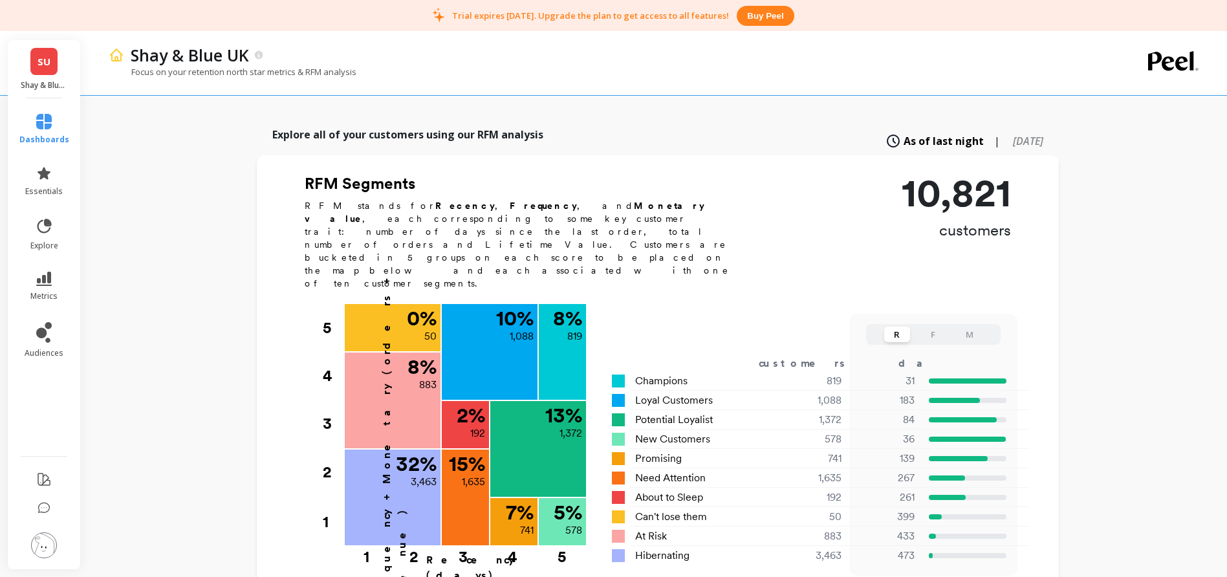
click at [989, 324] on div "R F M" at bounding box center [933, 334] width 134 height 21
click at [988, 324] on div "R F M" at bounding box center [933, 334] width 134 height 21
click at [979, 327] on button "M" at bounding box center [970, 335] width 26 height 16
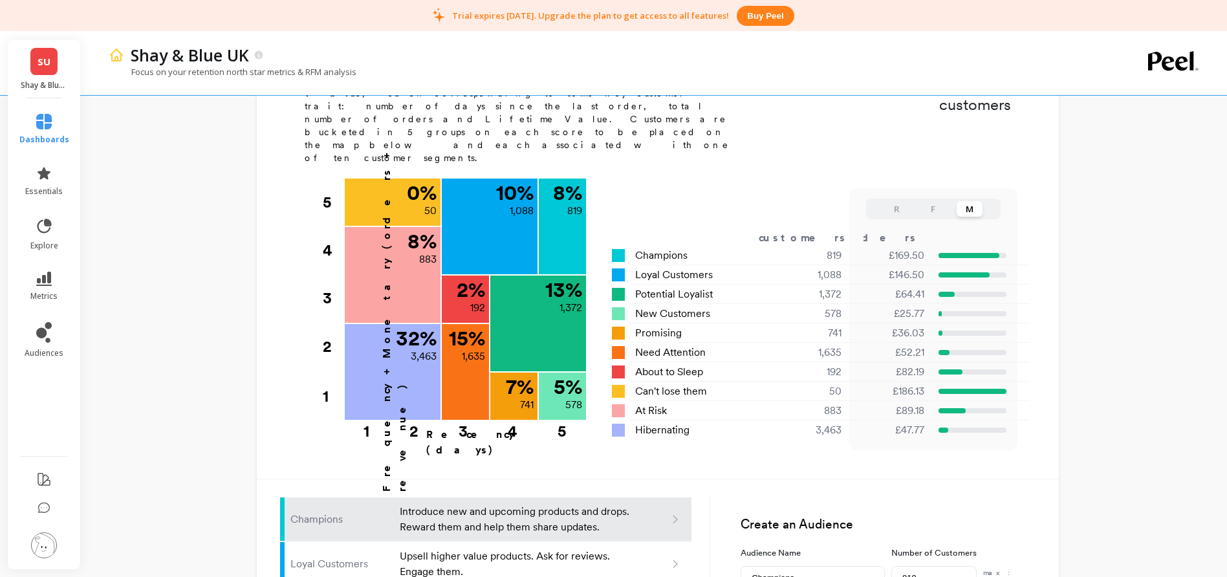
scroll to position [466, 0]
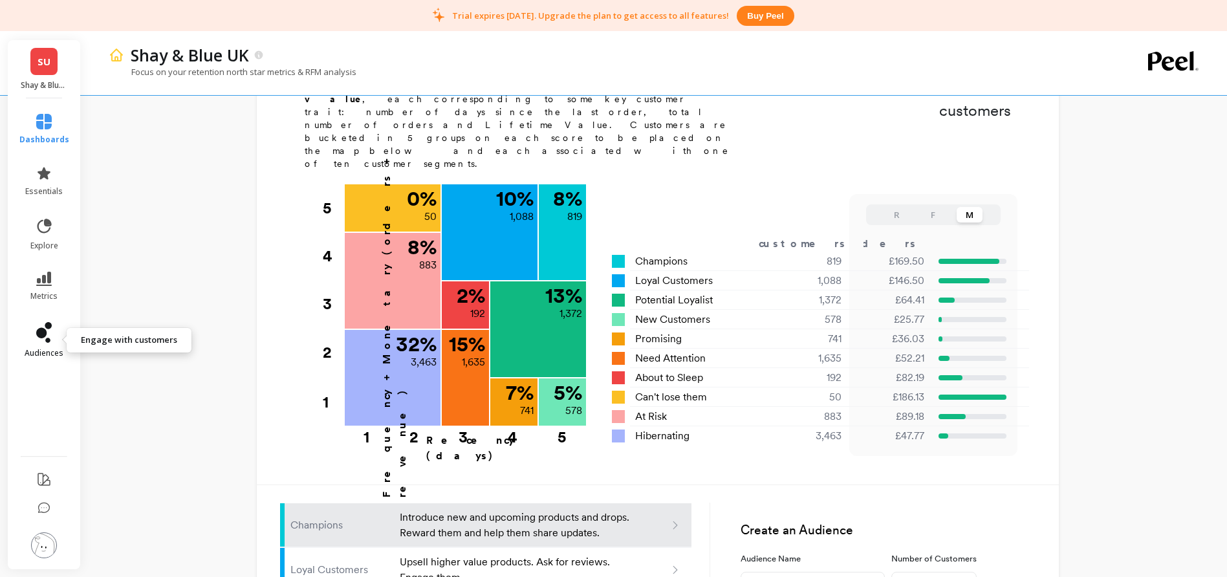
click at [45, 337] on icon at bounding box center [44, 332] width 16 height 21
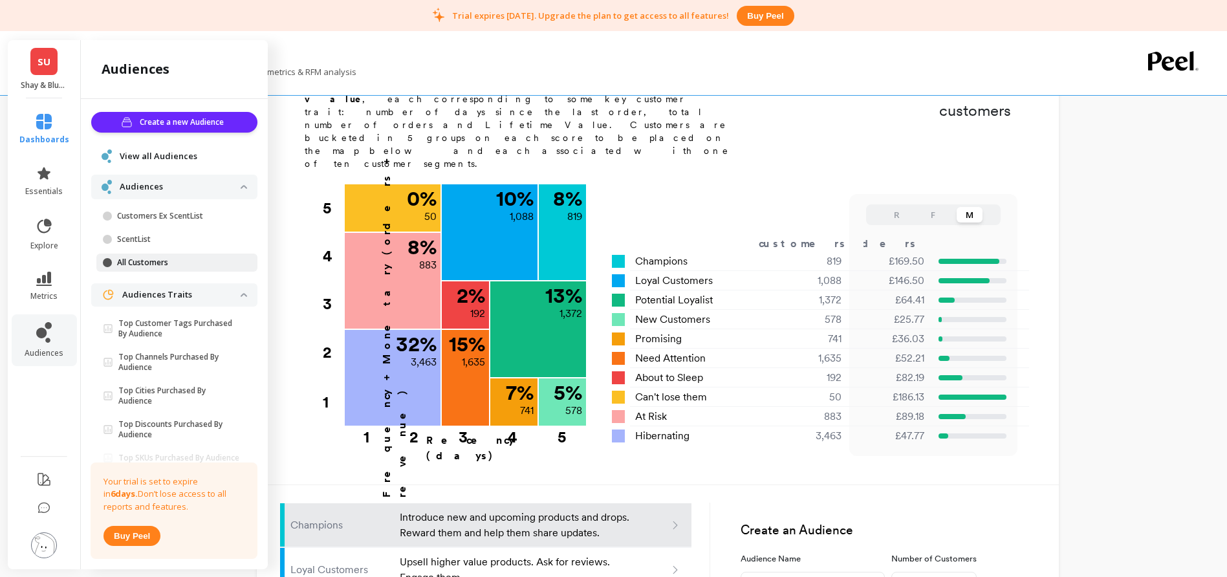
click at [155, 262] on p "All Customers" at bounding box center [179, 262] width 124 height 10
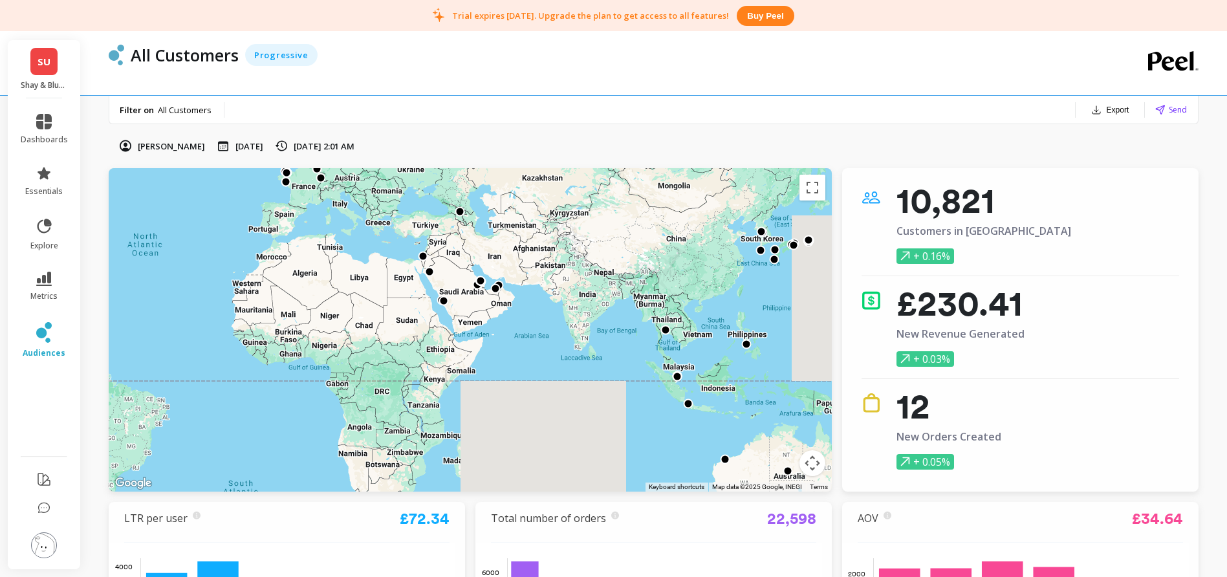
click at [43, 547] on img at bounding box center [44, 545] width 26 height 26
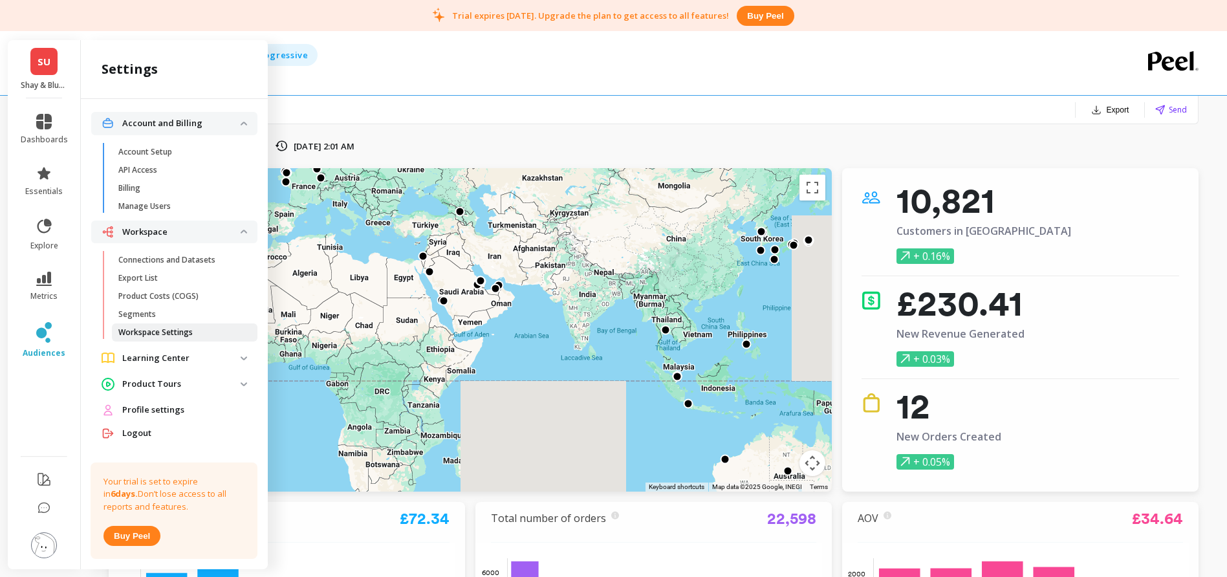
click at [171, 335] on p "Workspace Settings" at bounding box center [155, 332] width 74 height 10
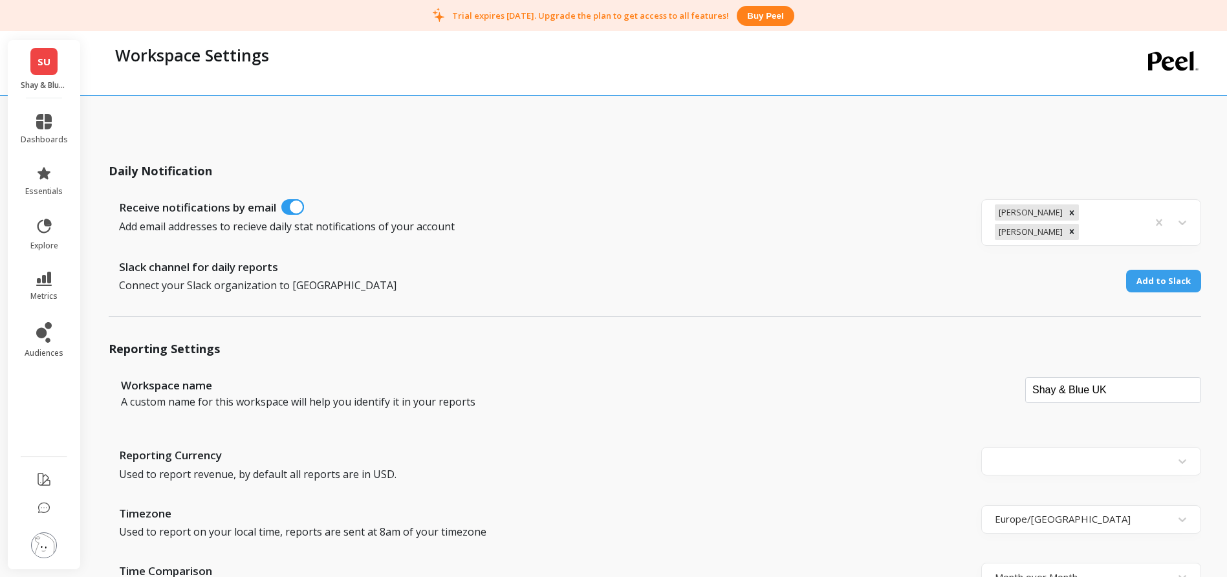
click at [41, 62] on span "SU" at bounding box center [44, 61] width 13 height 15
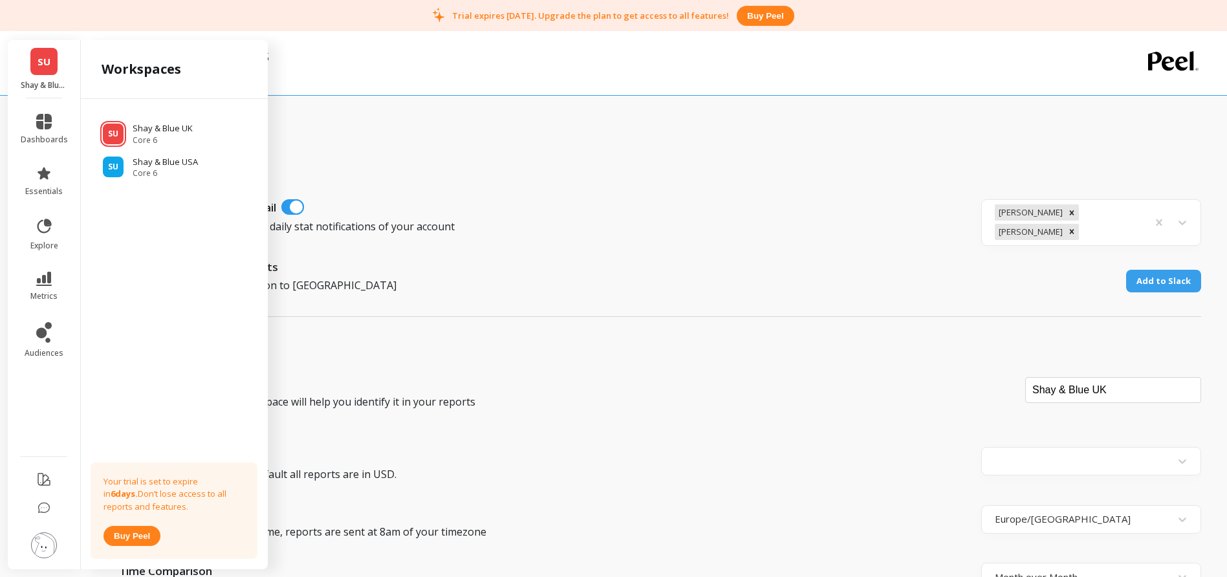
click at [353, 49] on div "Workspace Settings" at bounding box center [602, 55] width 987 height 22
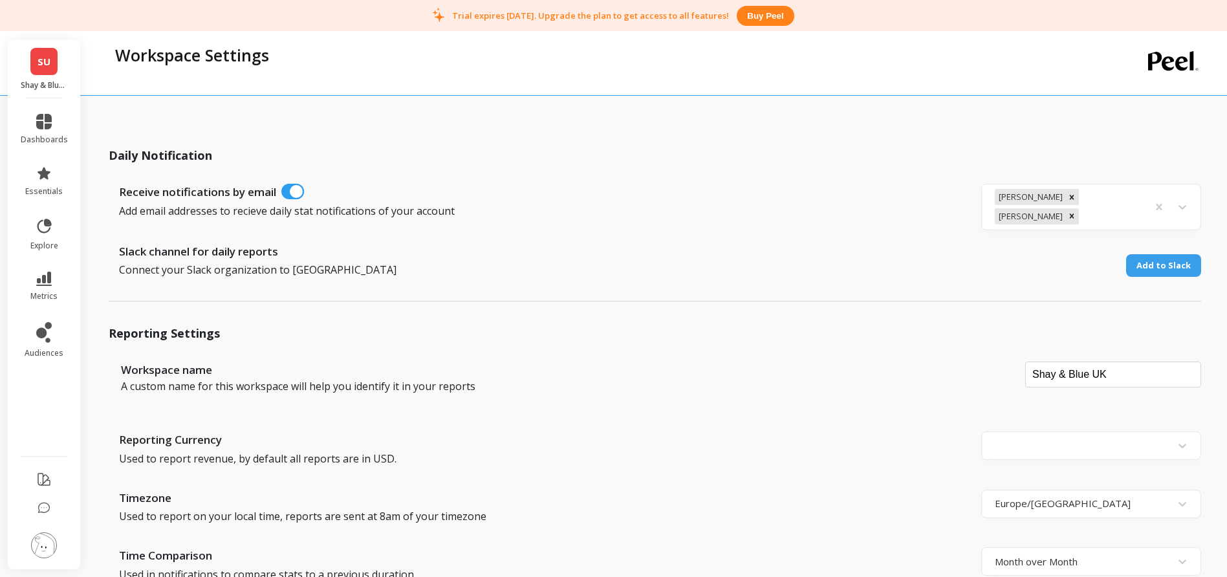
scroll to position [23, 0]
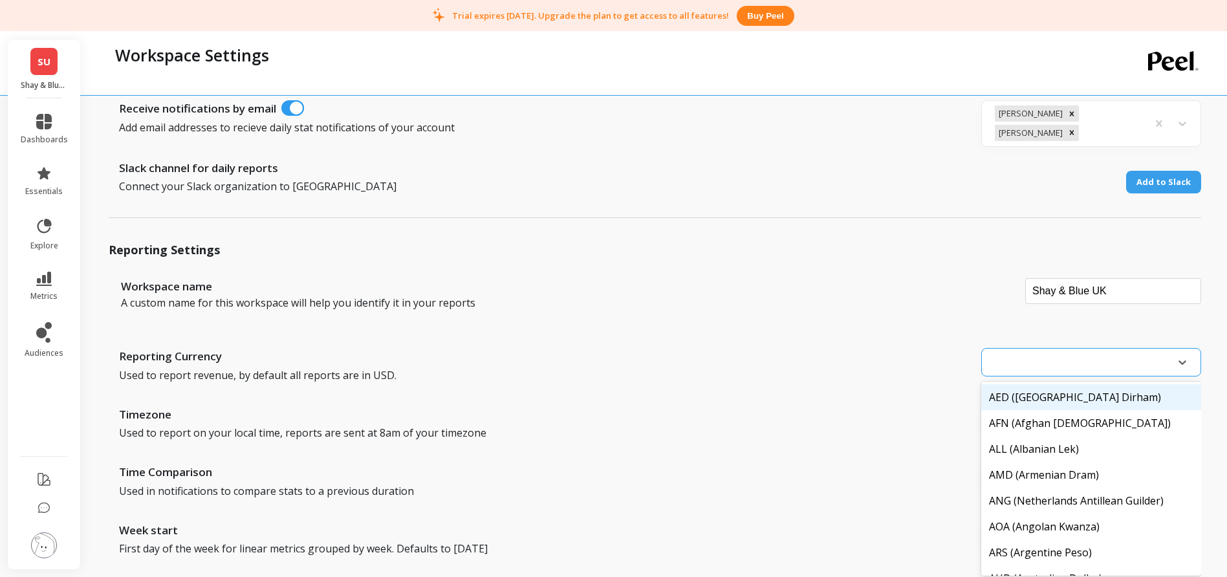
click at [1097, 393] on div "AED ([GEOGRAPHIC_DATA] Dirham), 1 of 170. 170 results available. Use Up and Dow…" at bounding box center [1091, 370] width 220 height 45
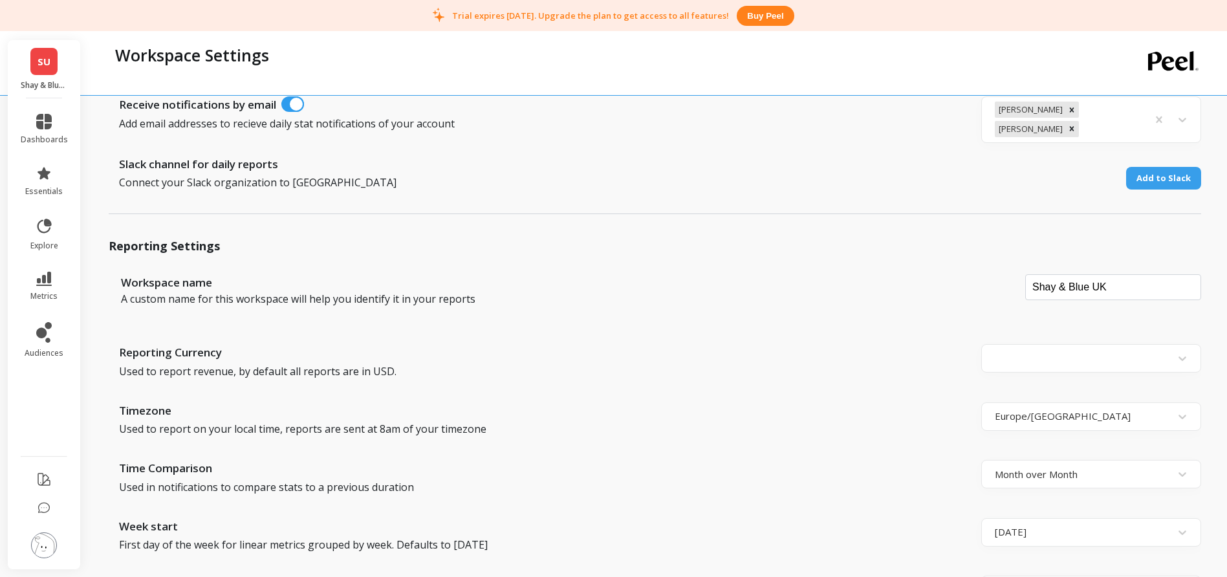
click at [902, 431] on div "Timezone Used to report on your local time, reports are sent at 8am of your tim…" at bounding box center [547, 424] width 856 height 45
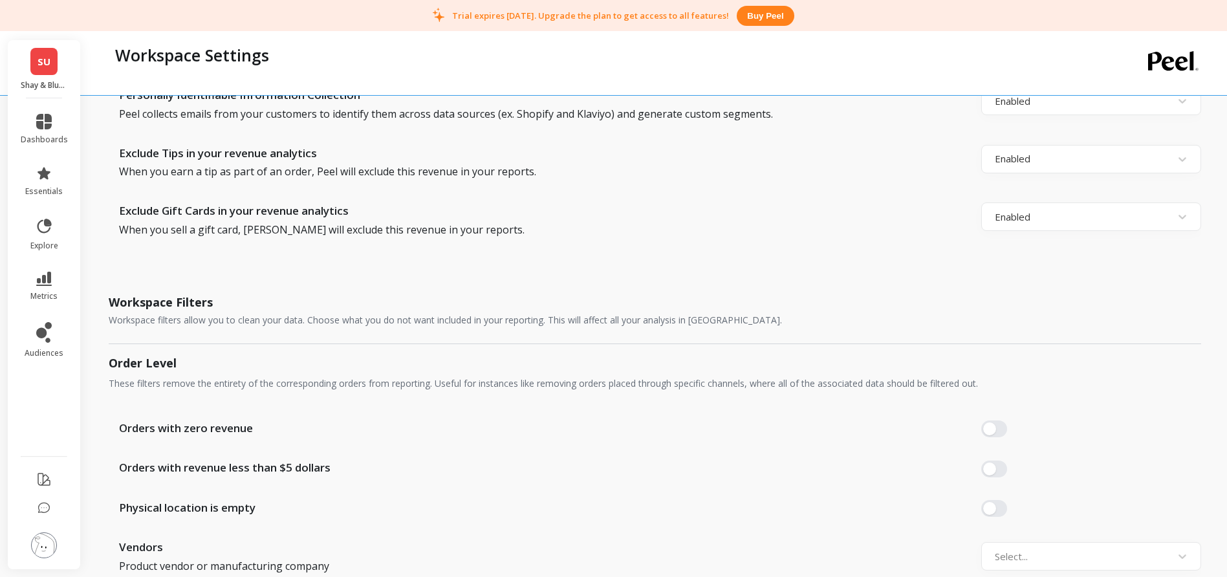
scroll to position [728, 0]
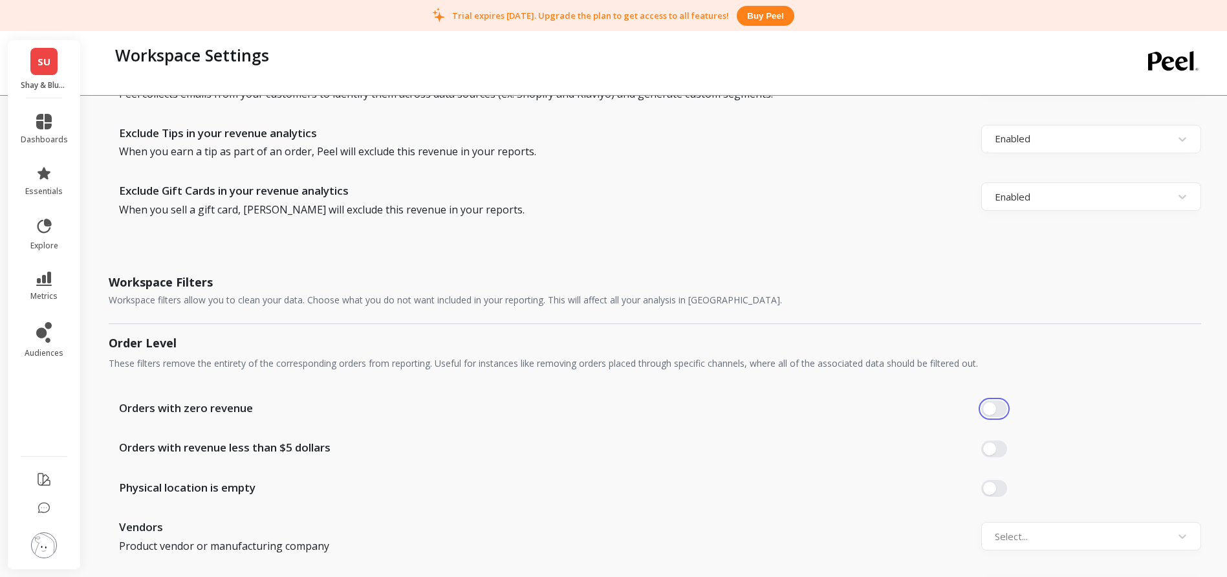
click at [990, 410] on button "button" at bounding box center [994, 408] width 26 height 17
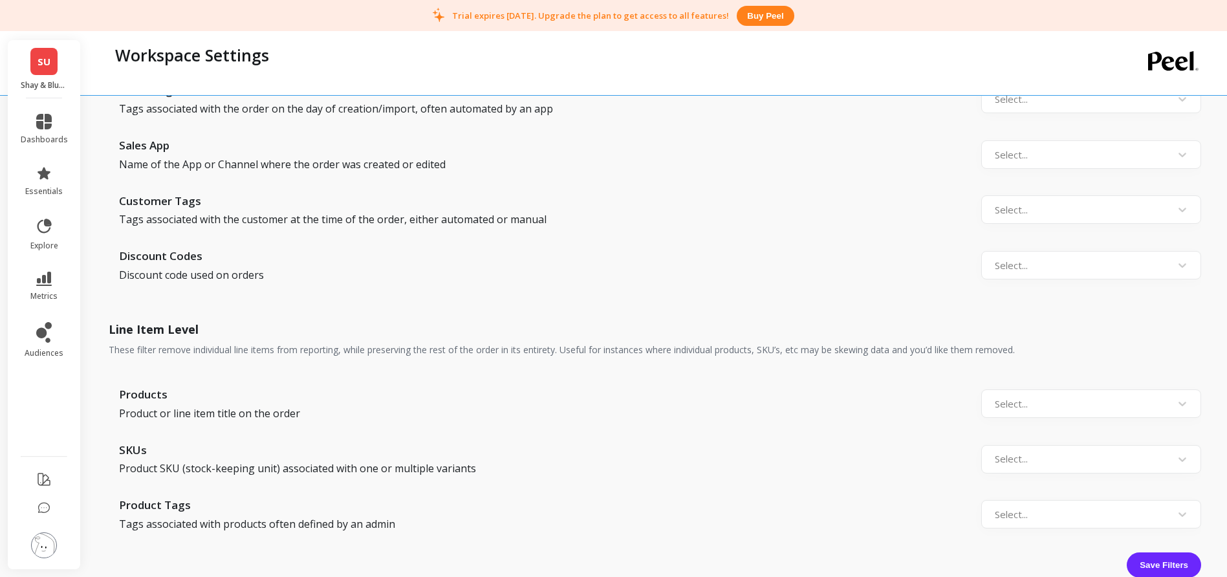
scroll to position [1296, 0]
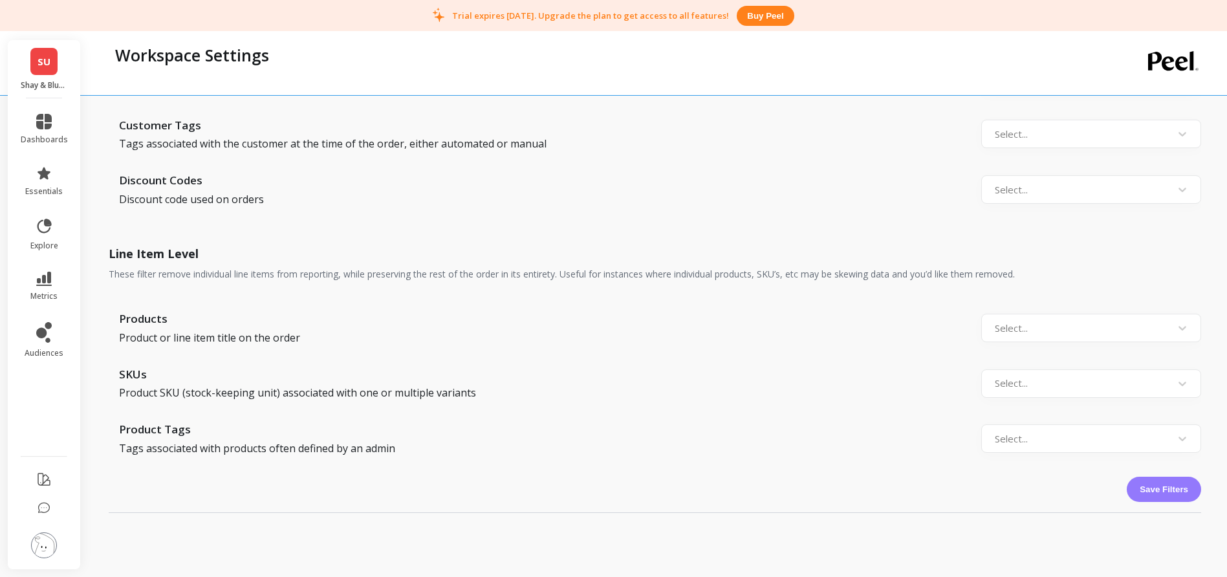
click at [1142, 485] on button "Save Filters" at bounding box center [1164, 489] width 74 height 25
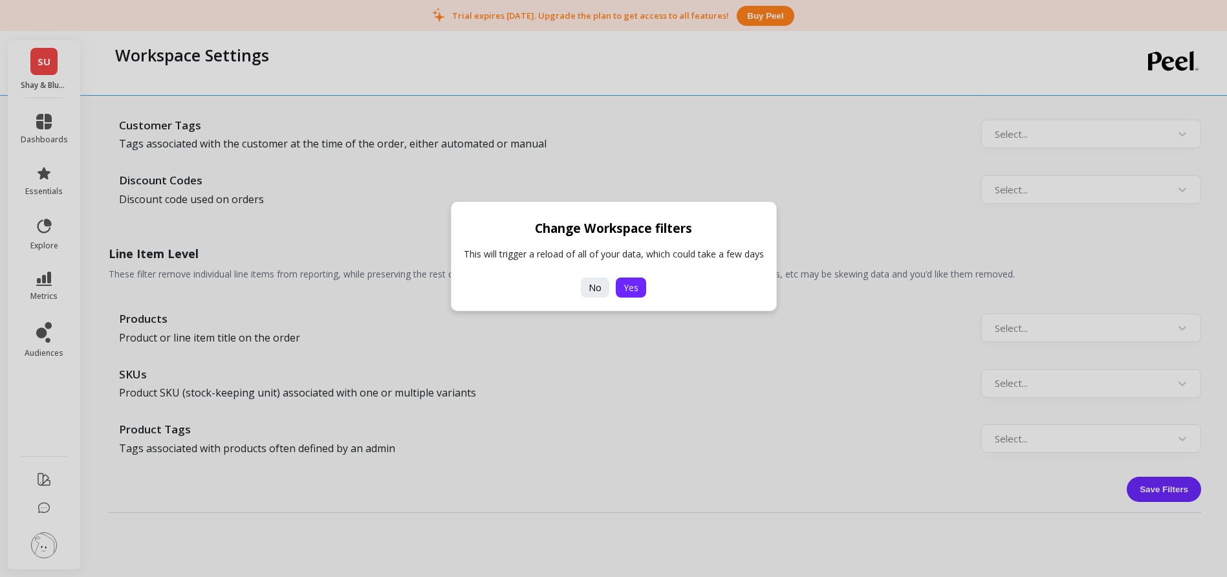
click at [630, 293] on span "Yes" at bounding box center [631, 287] width 15 height 12
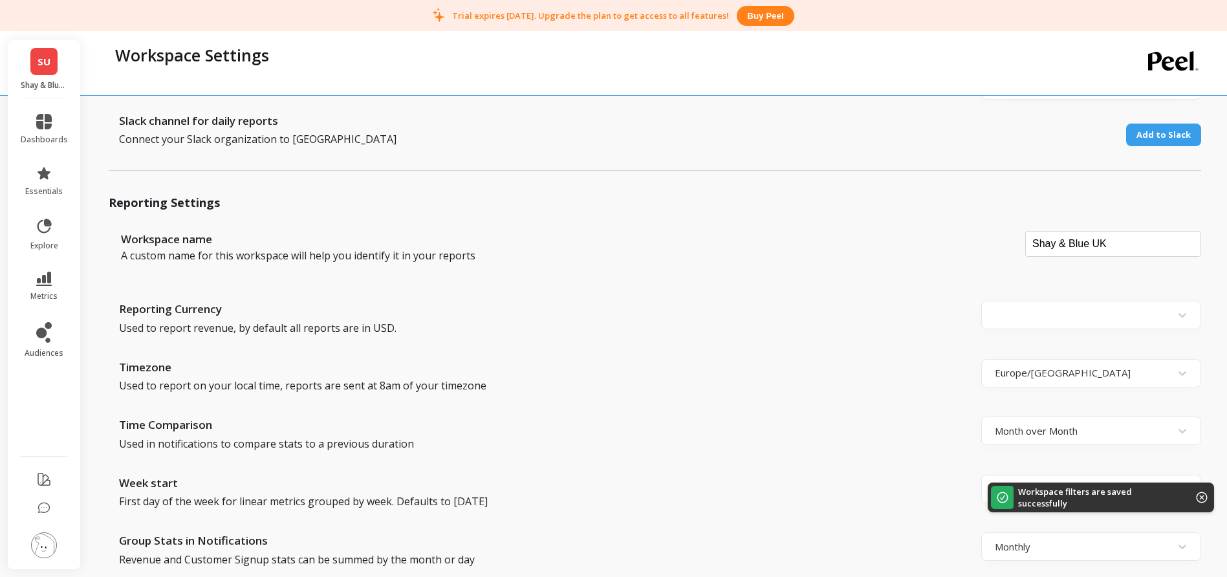
scroll to position [0, 0]
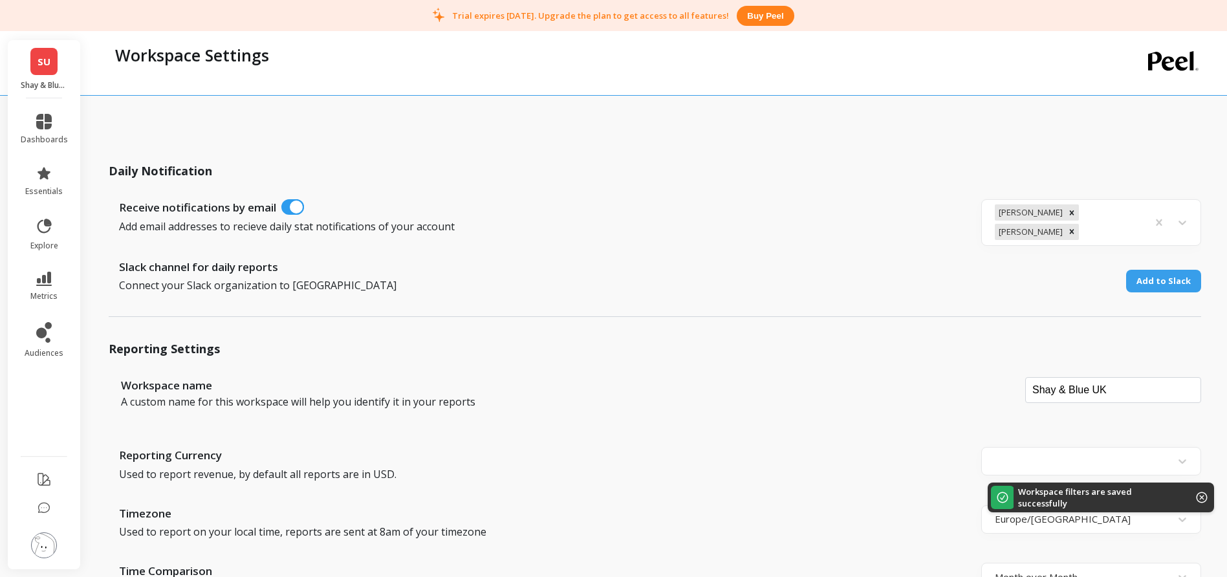
click at [39, 58] on span "SU" at bounding box center [44, 61] width 13 height 15
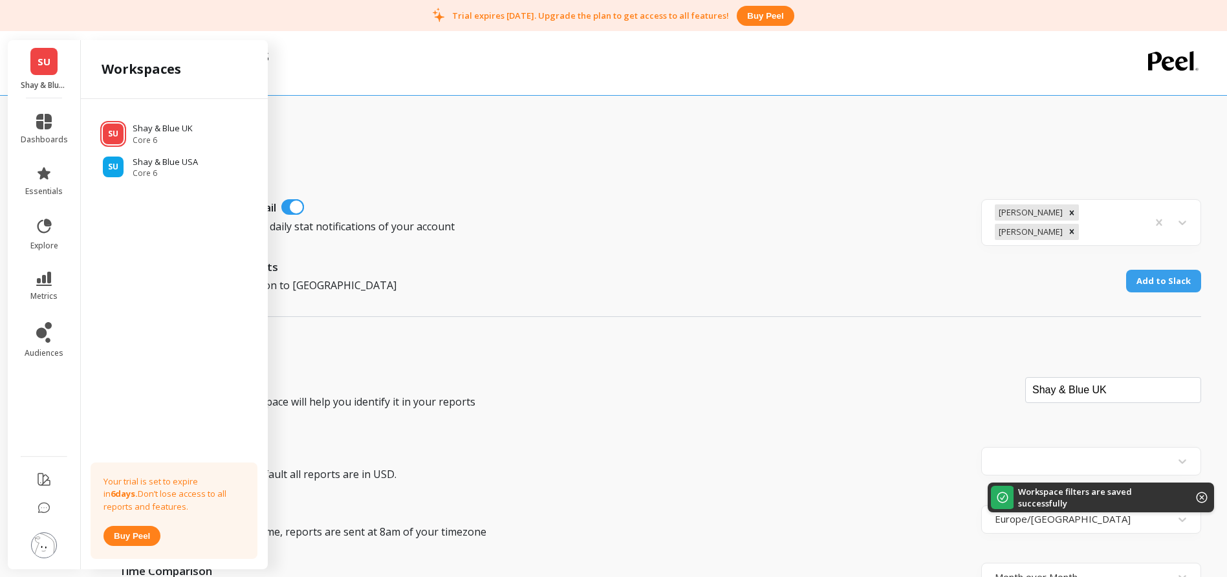
click at [319, 93] on div "Workspace Settings" at bounding box center [602, 63] width 987 height 64
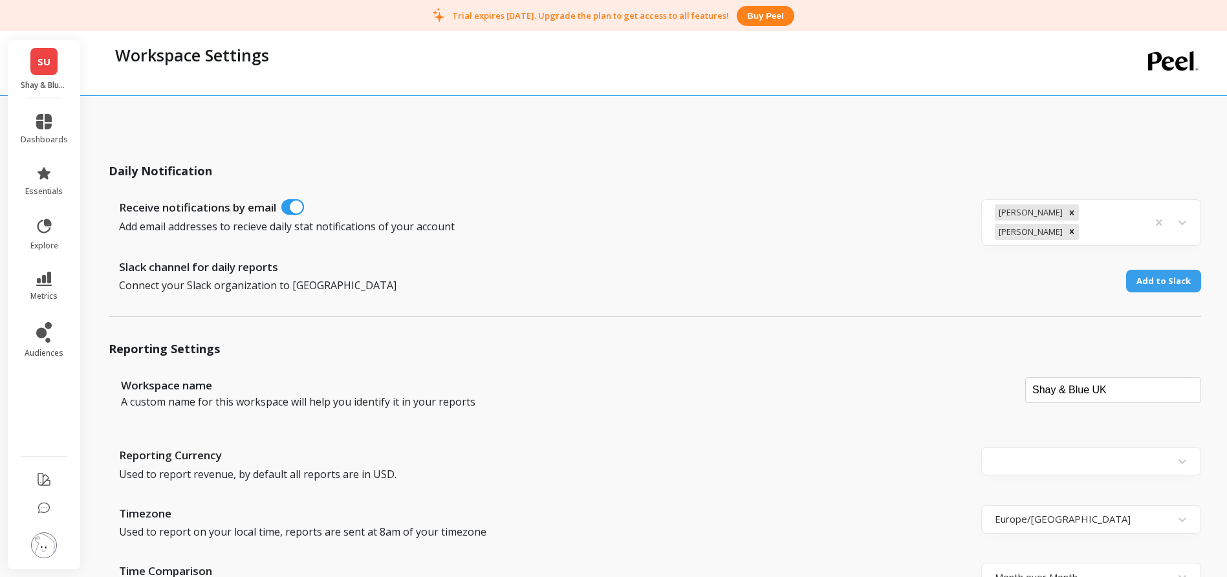
click at [47, 56] on span "SU" at bounding box center [44, 61] width 13 height 15
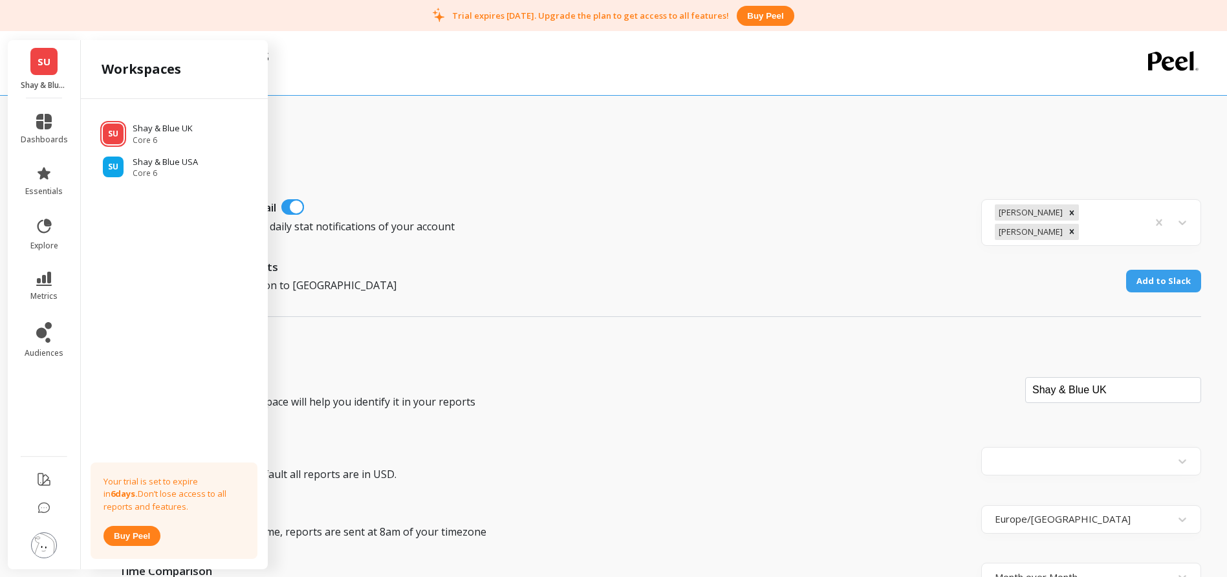
click at [465, 220] on p "Add email addresses to recieve daily stat notifications of your account" at bounding box center [504, 227] width 771 height 16
